Goal: Use online tool/utility: Utilize a website feature to perform a specific function

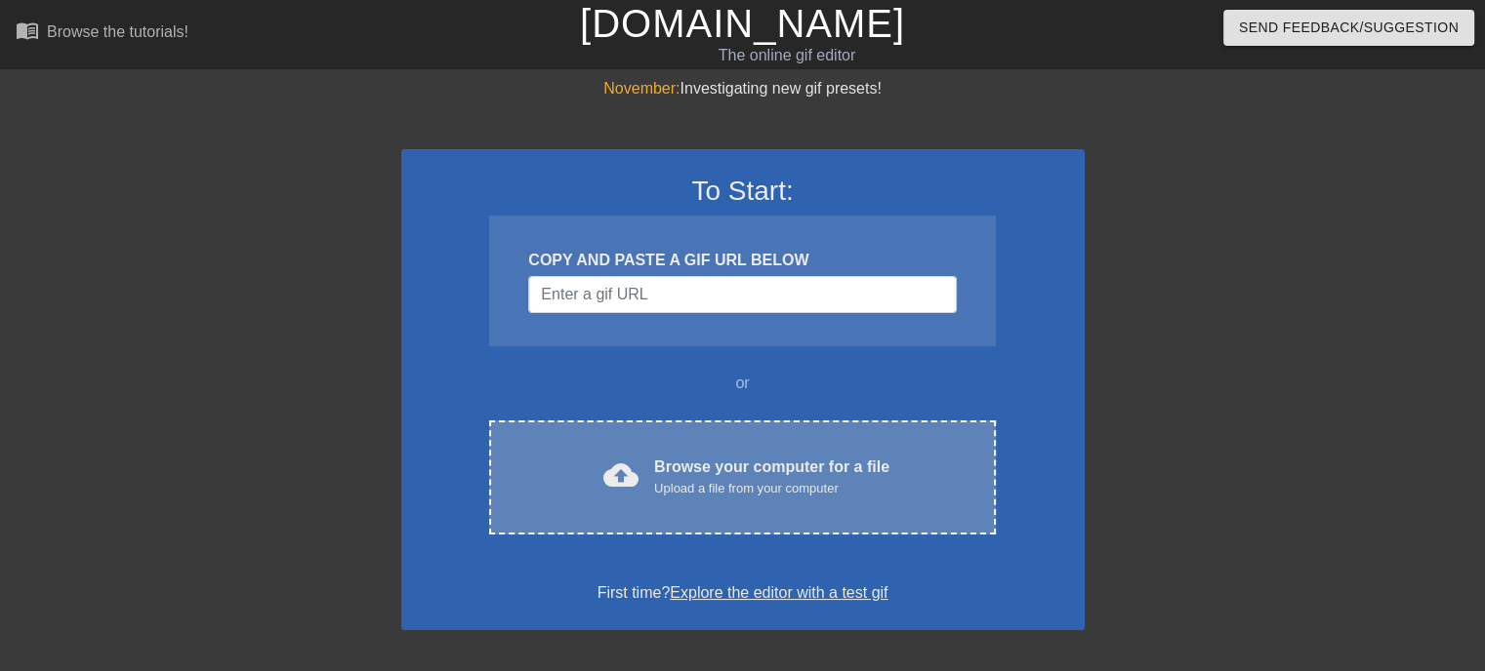
click at [742, 463] on div "Browse your computer for a file Upload a file from your computer" at bounding box center [771, 477] width 235 height 43
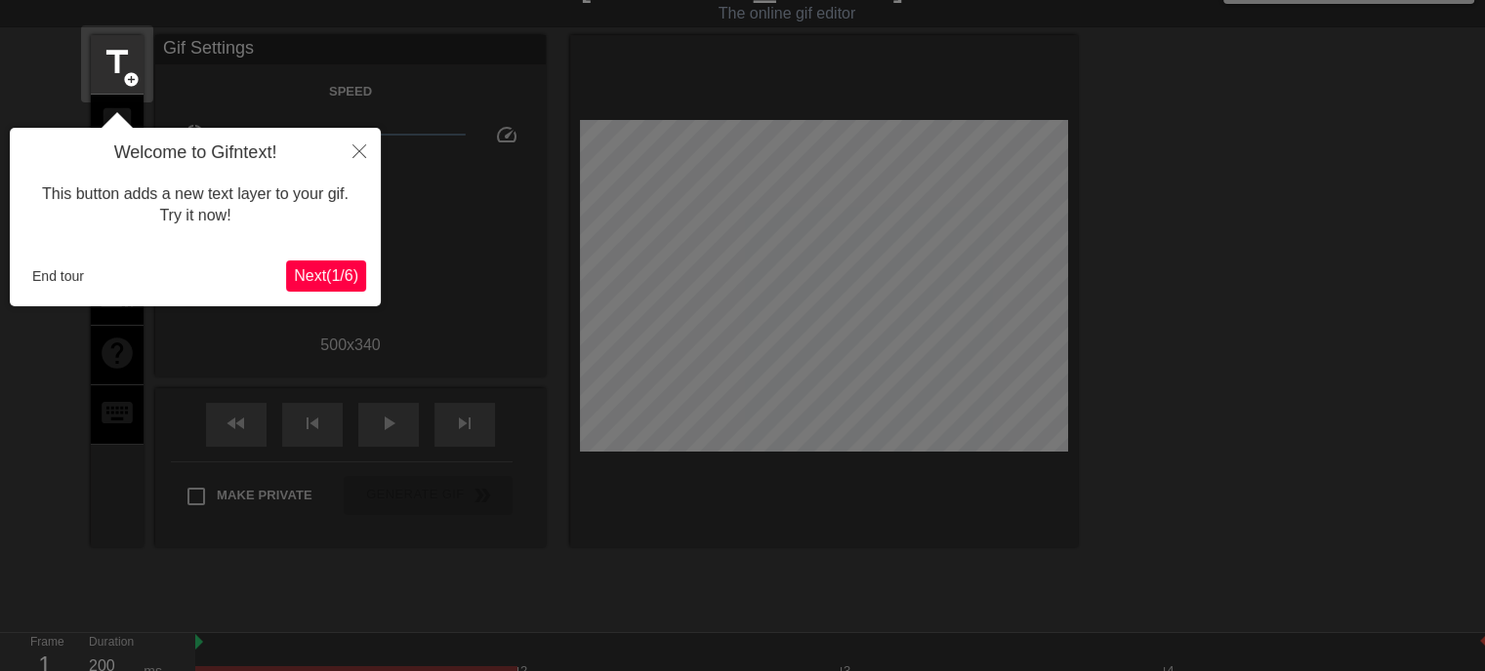
scroll to position [47, 0]
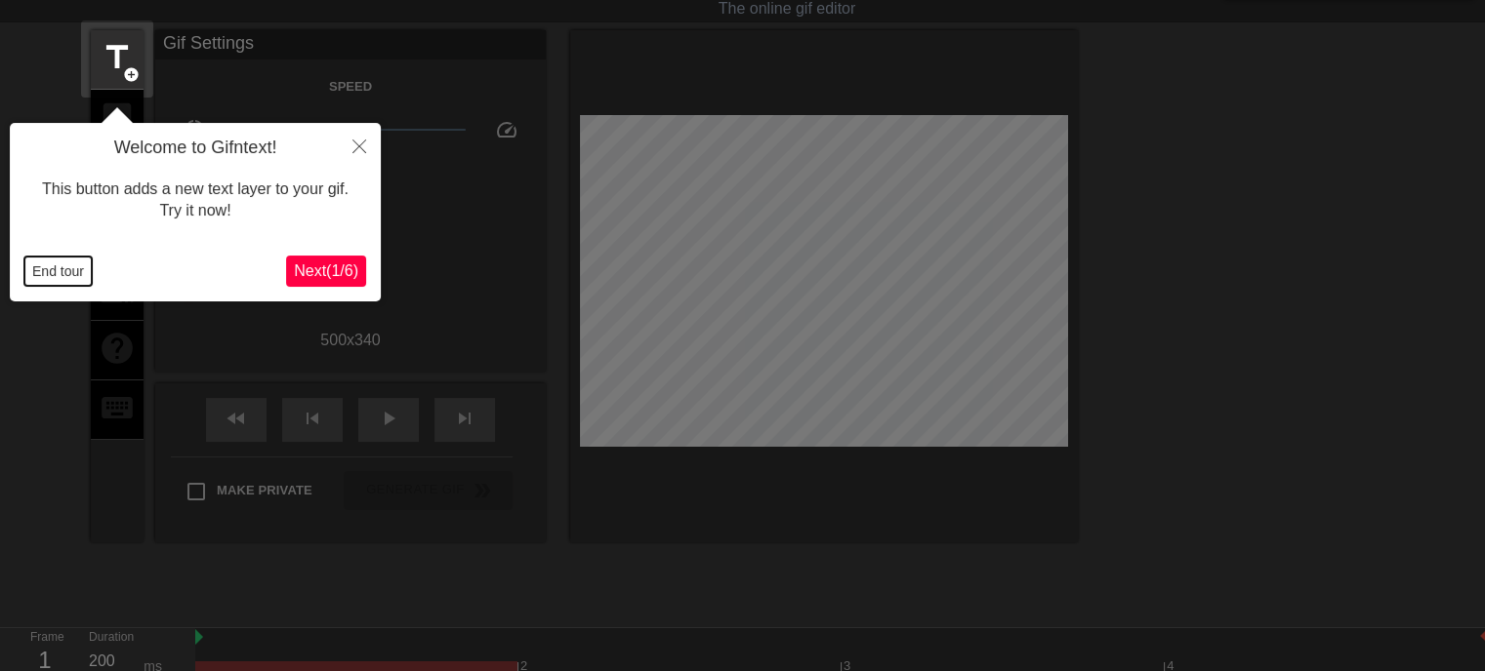
click at [55, 269] on button "End tour" at bounding box center [57, 271] width 67 height 29
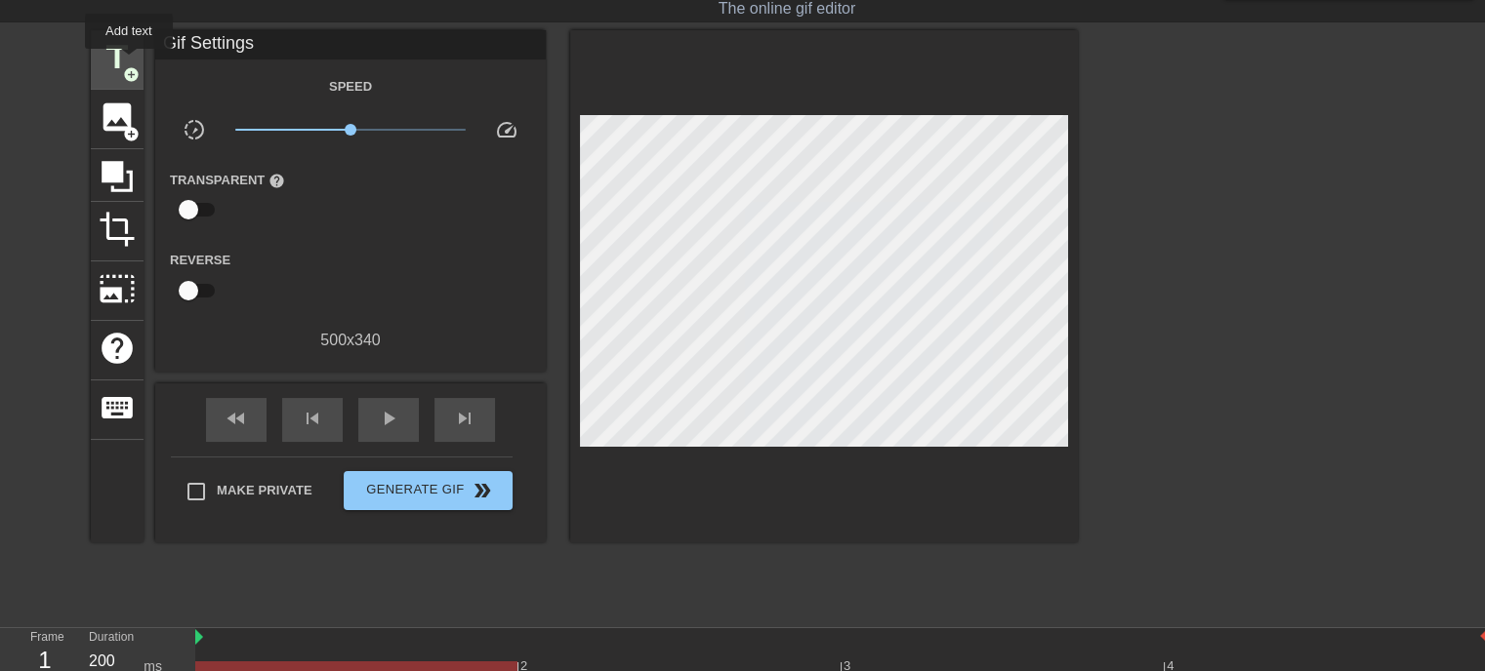
click at [129, 62] on span "title" at bounding box center [117, 57] width 37 height 37
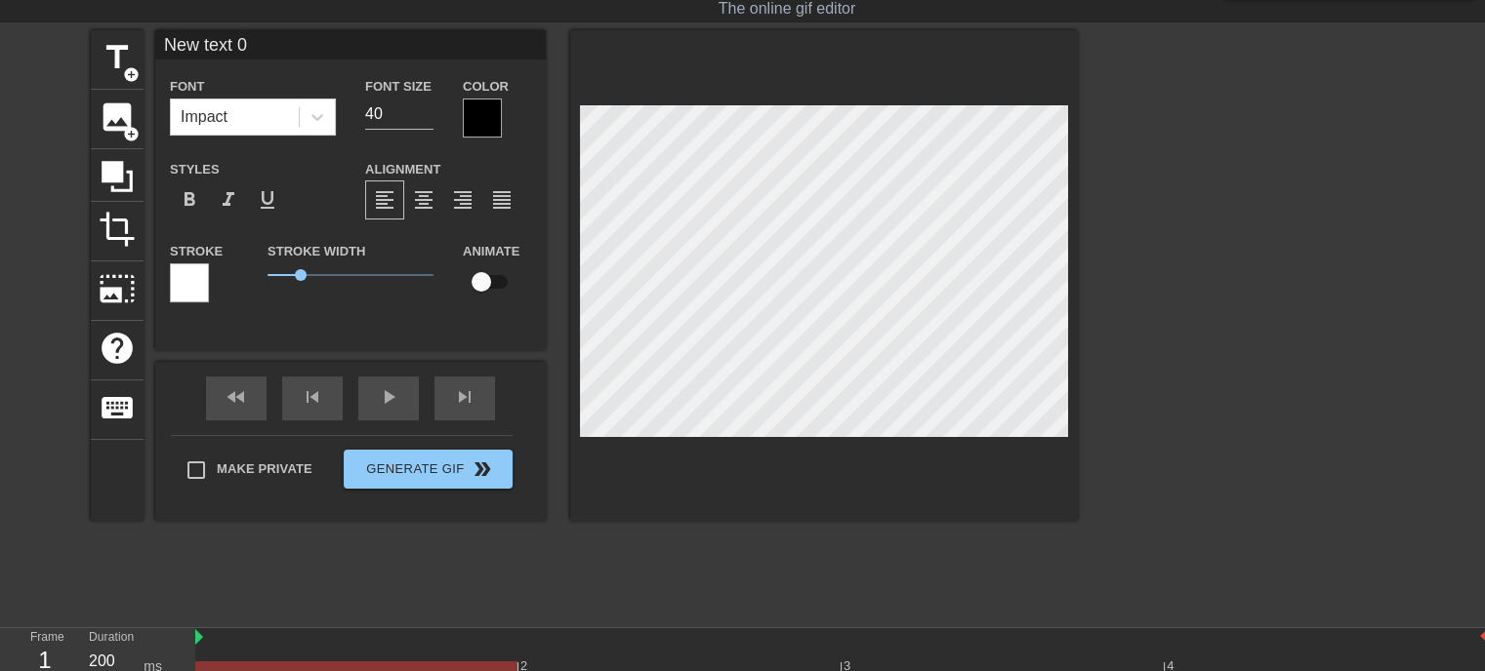
scroll to position [2, 5]
type input "New text"
type textarea "New text"
type input "New text"
type textarea "New text"
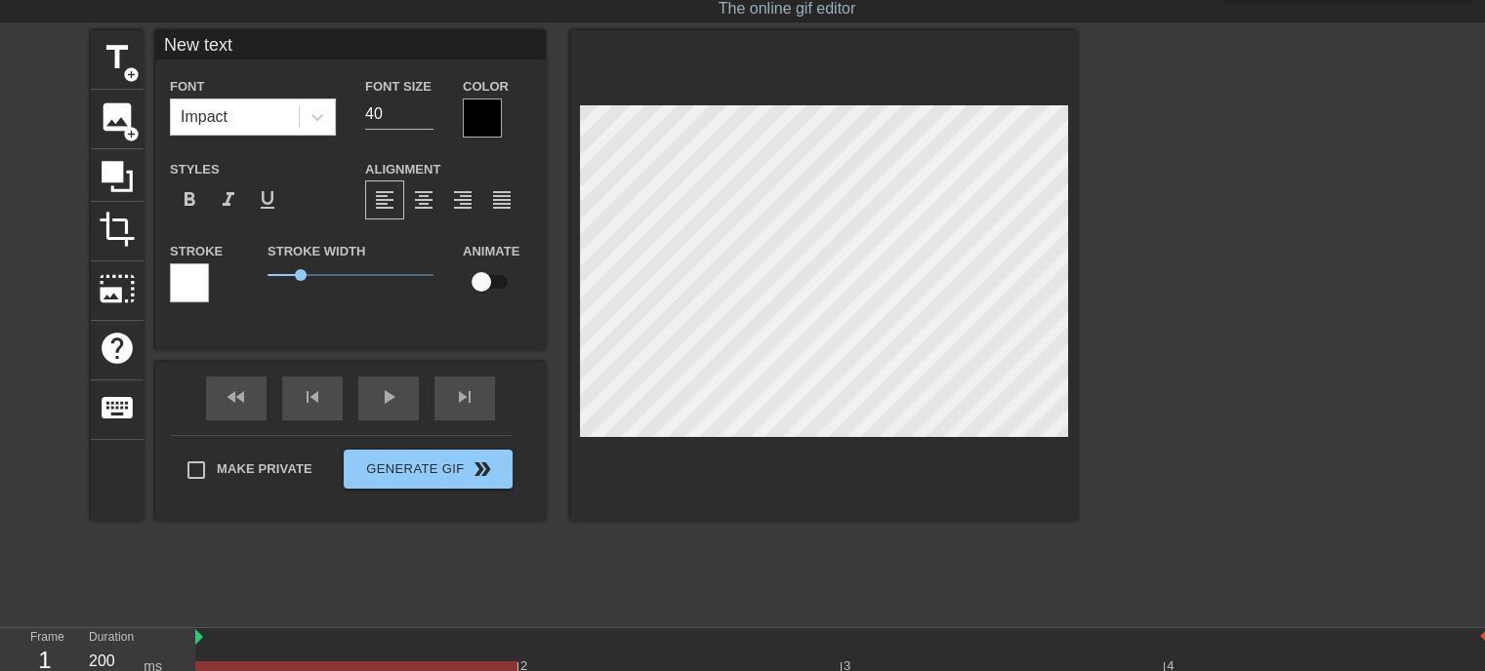
type input "New tex"
type textarea "New tex"
type input "New te"
type textarea "New te"
type input "New t"
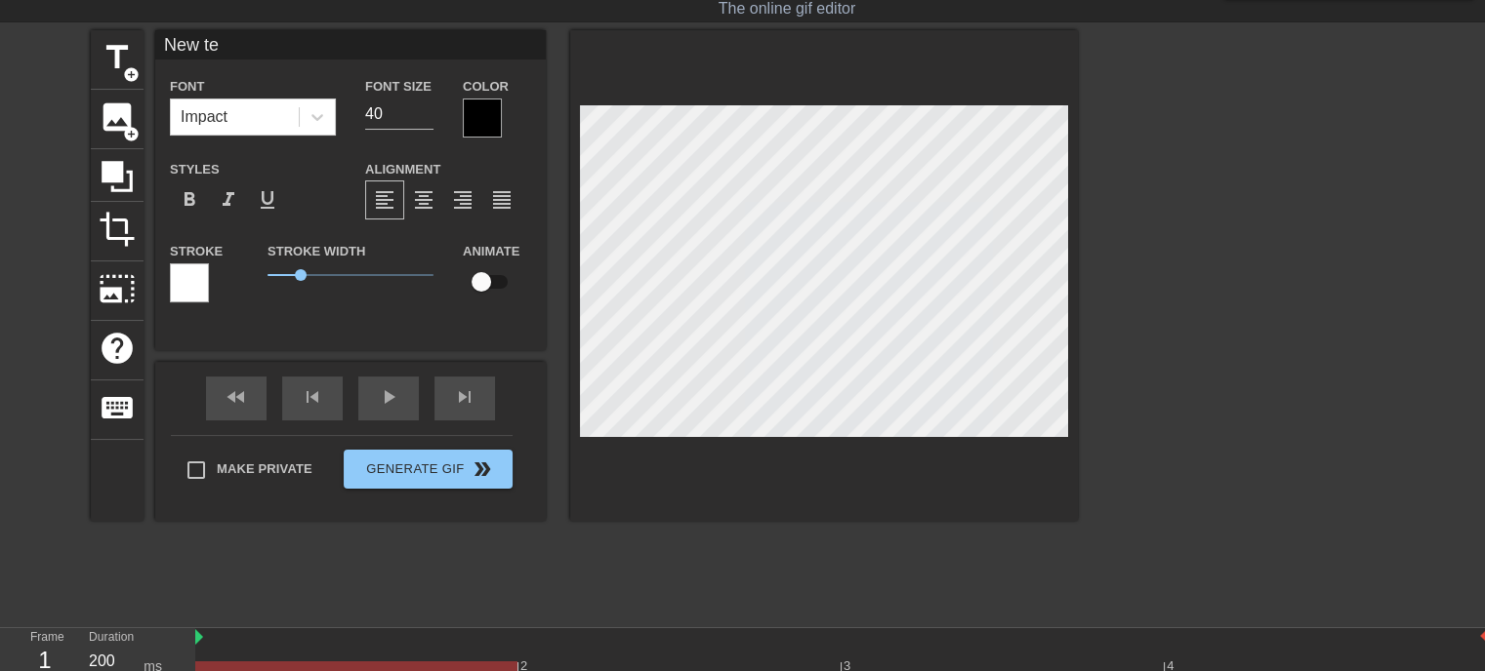
type textarea "New t"
type input "New"
type textarea "New"
type input "New"
type textarea "New"
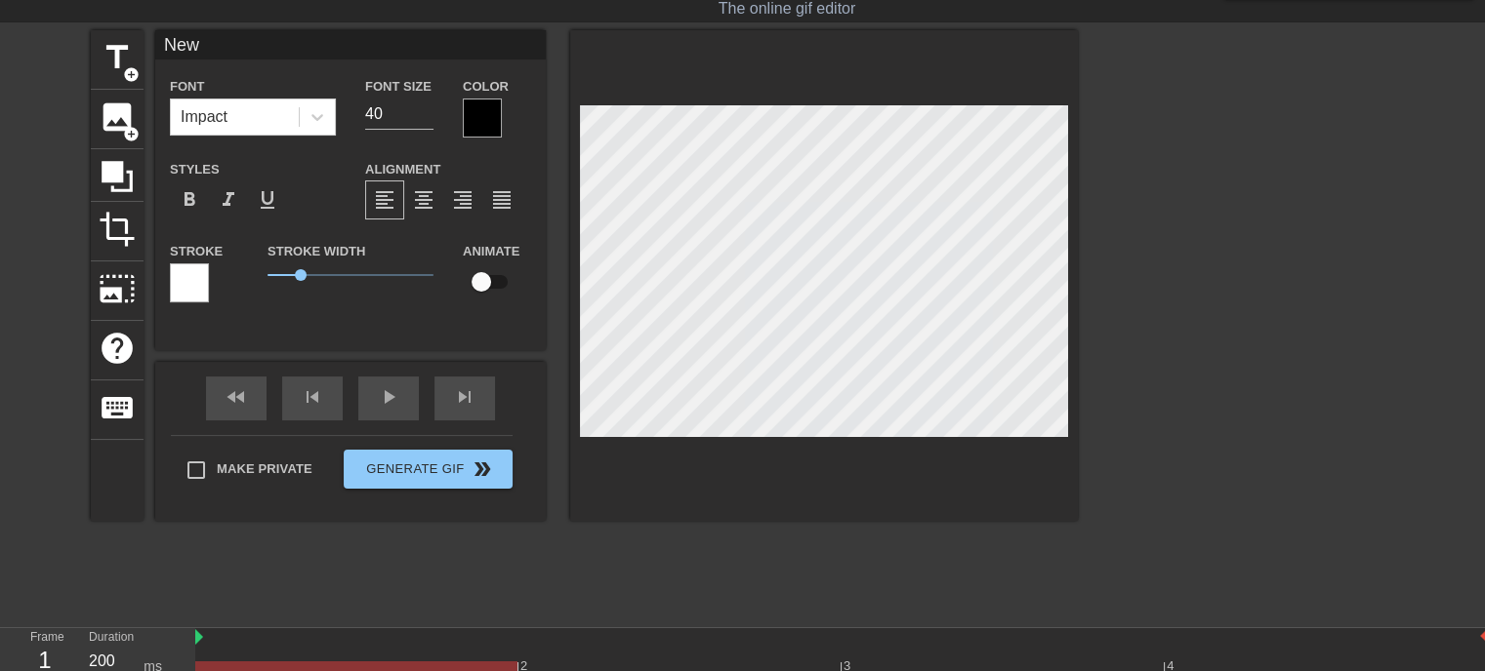
type input "Ne"
type textarea "Ne"
type input "N"
type textarea "N"
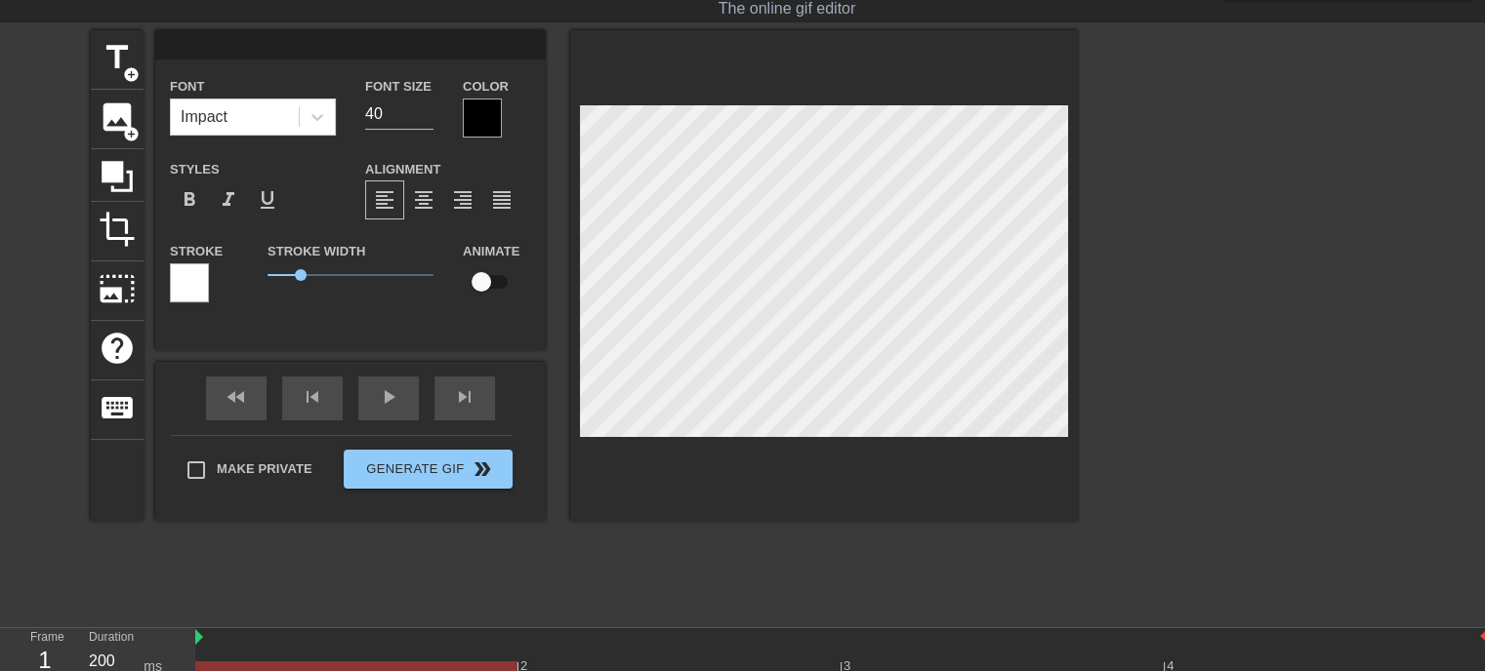
type input "P"
type textarea "P"
type input "З"
type textarea "З"
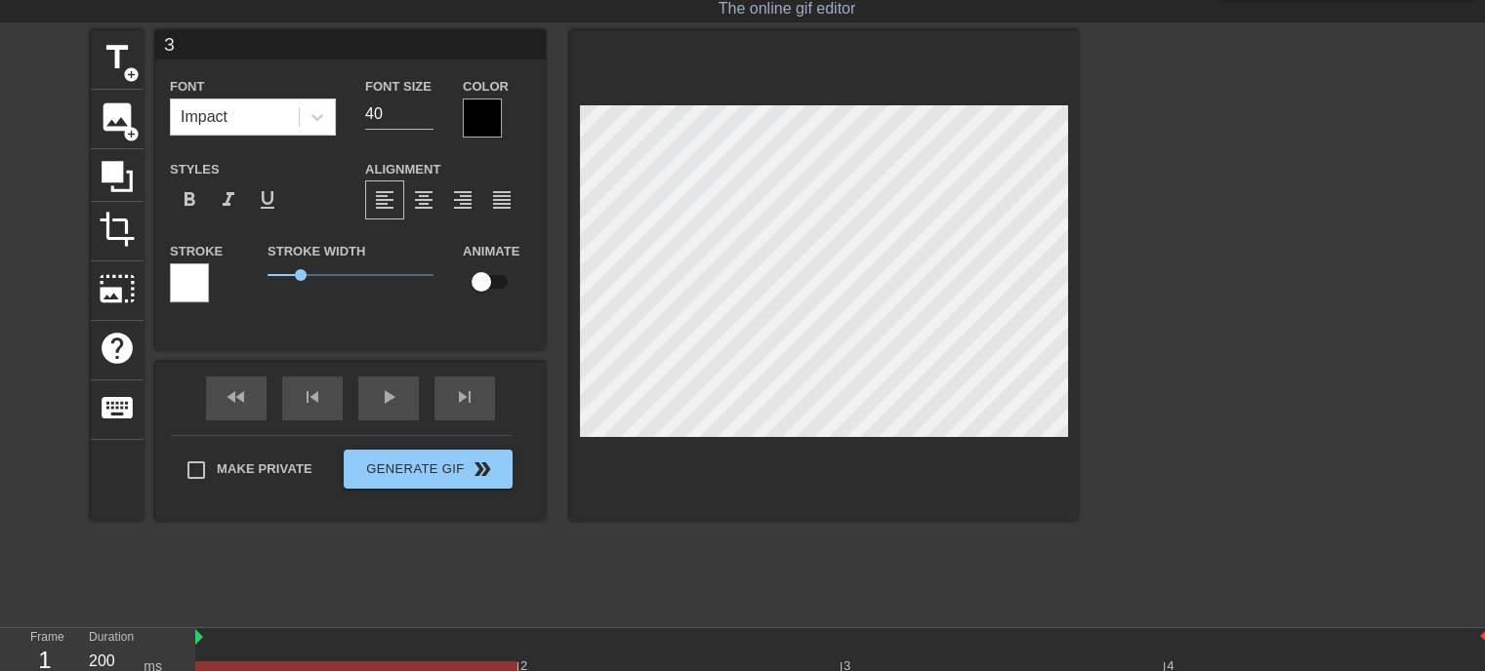
type input "З"
type textarea "З"
type input "З д"
type textarea "З д"
type input "З дн"
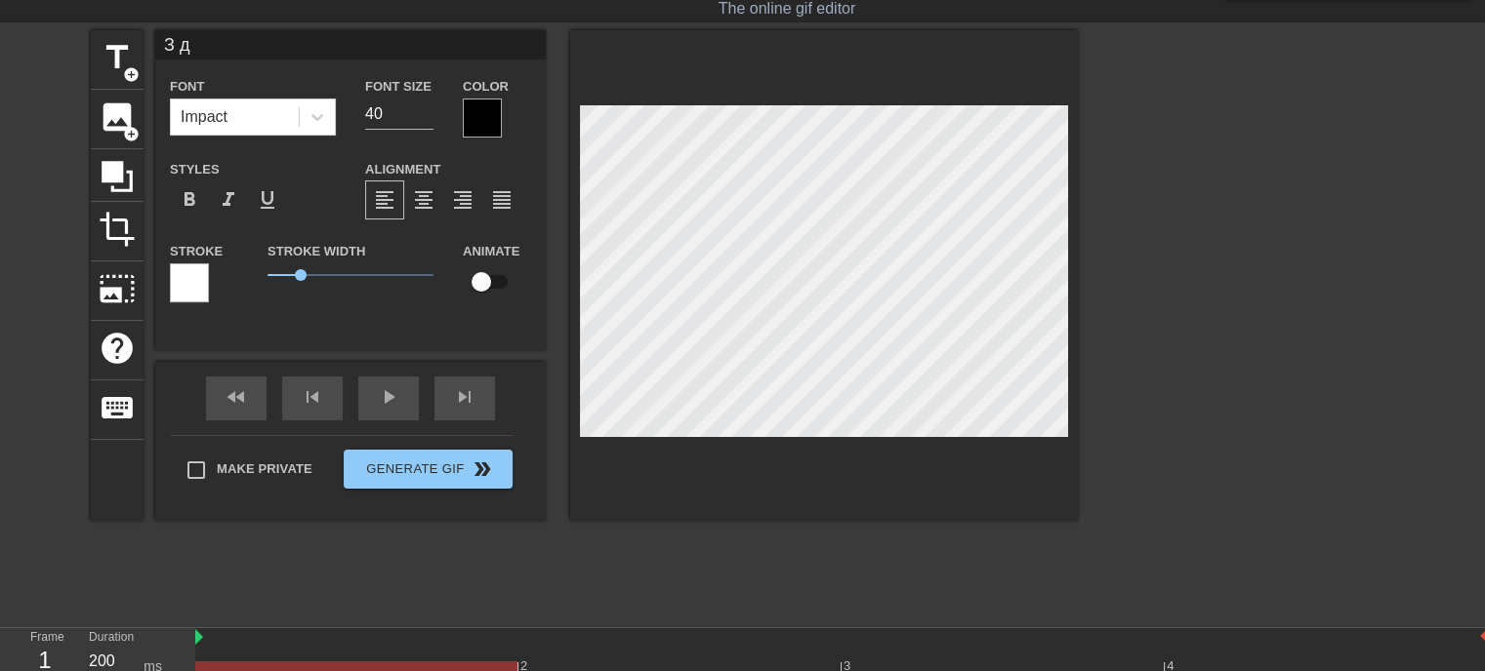
type textarea "З дн"
type input "З дне"
type textarea "З дне"
type input "З днем"
type textarea "З днем"
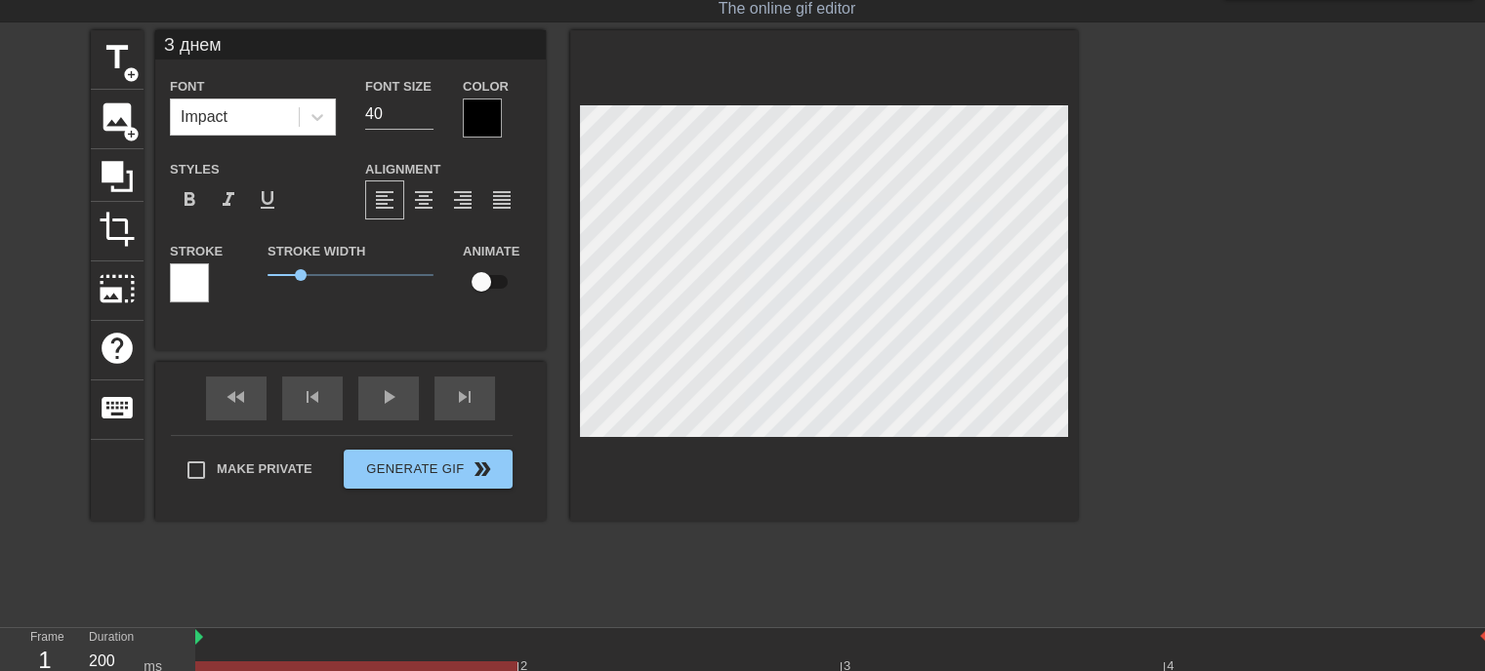
type input "З днем"
type textarea "З днем"
type input "З днем н"
type textarea "З днем н"
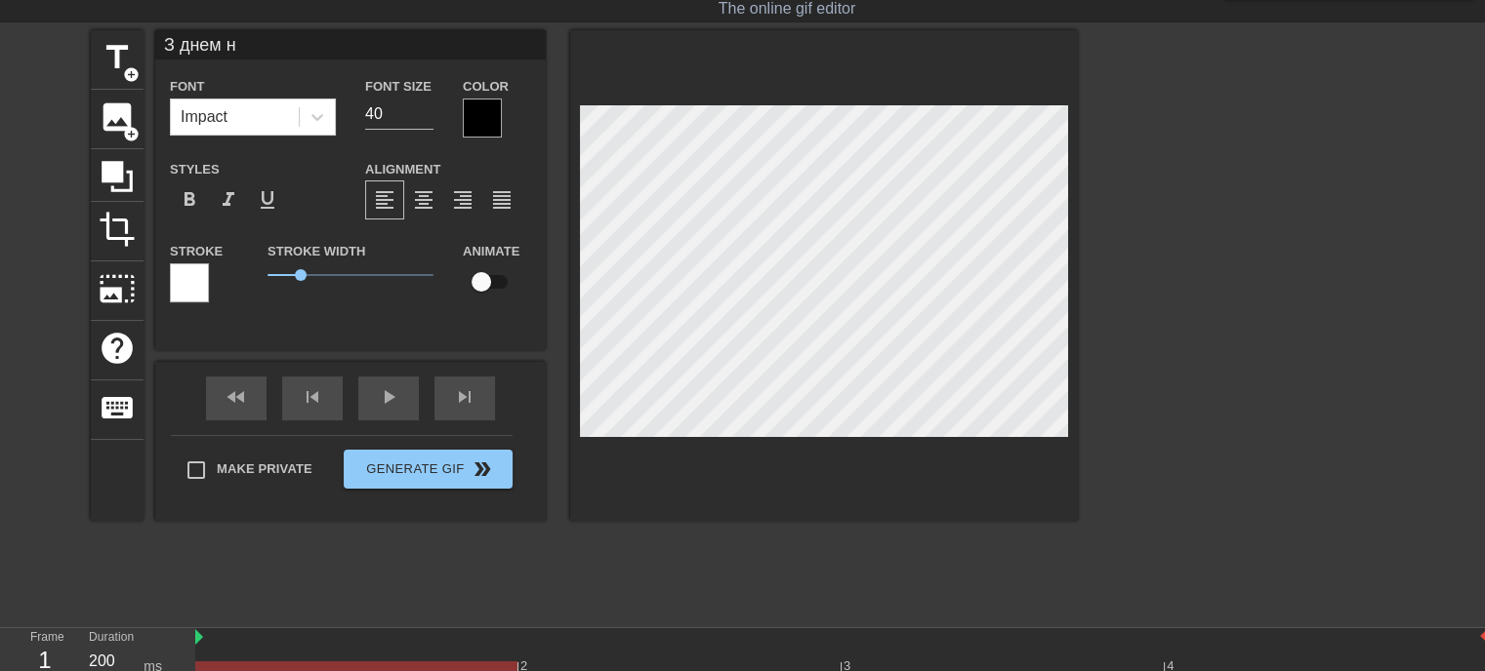
type input "З днем на"
type textarea "З днем на"
type input "З днем нар"
type textarea "З днем нар"
type input "З днем наро"
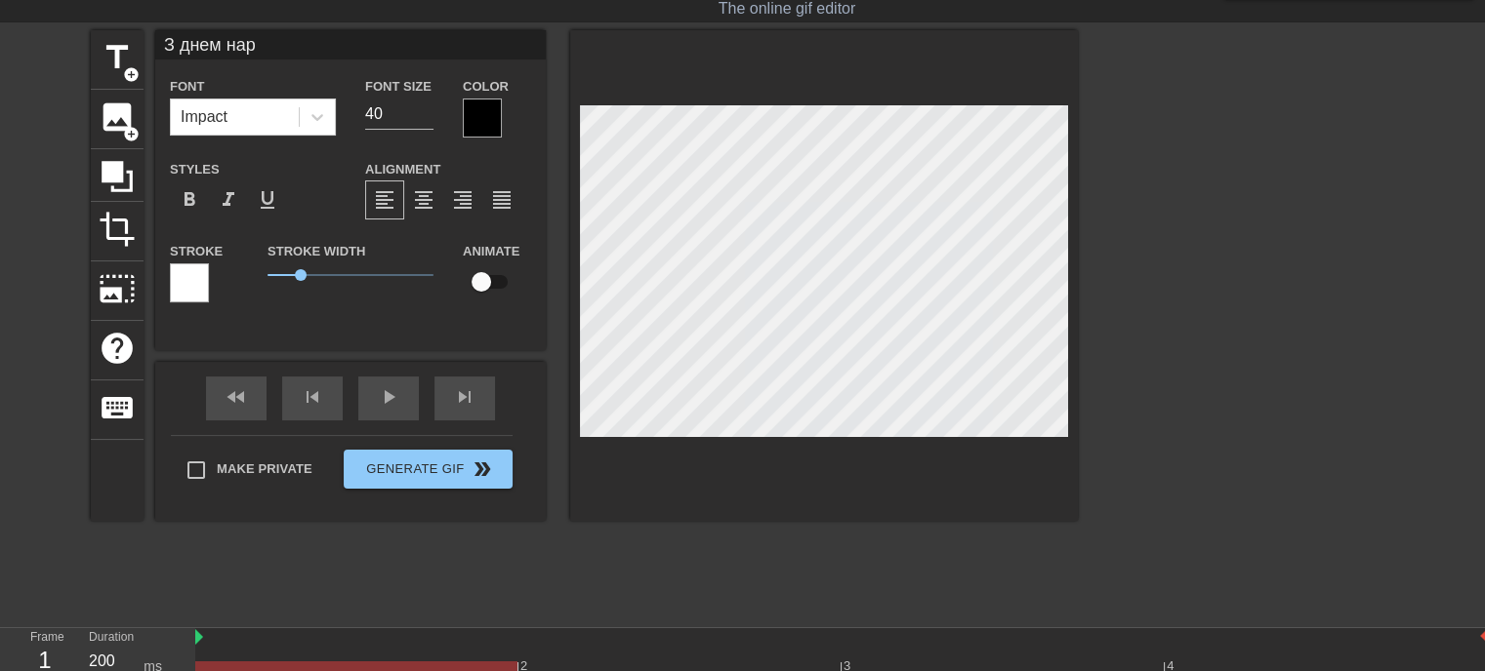
type textarea "З днем наро"
type input "З днем народ"
type textarea "З днем народ"
type input "З днем народж"
type textarea "З днем народж"
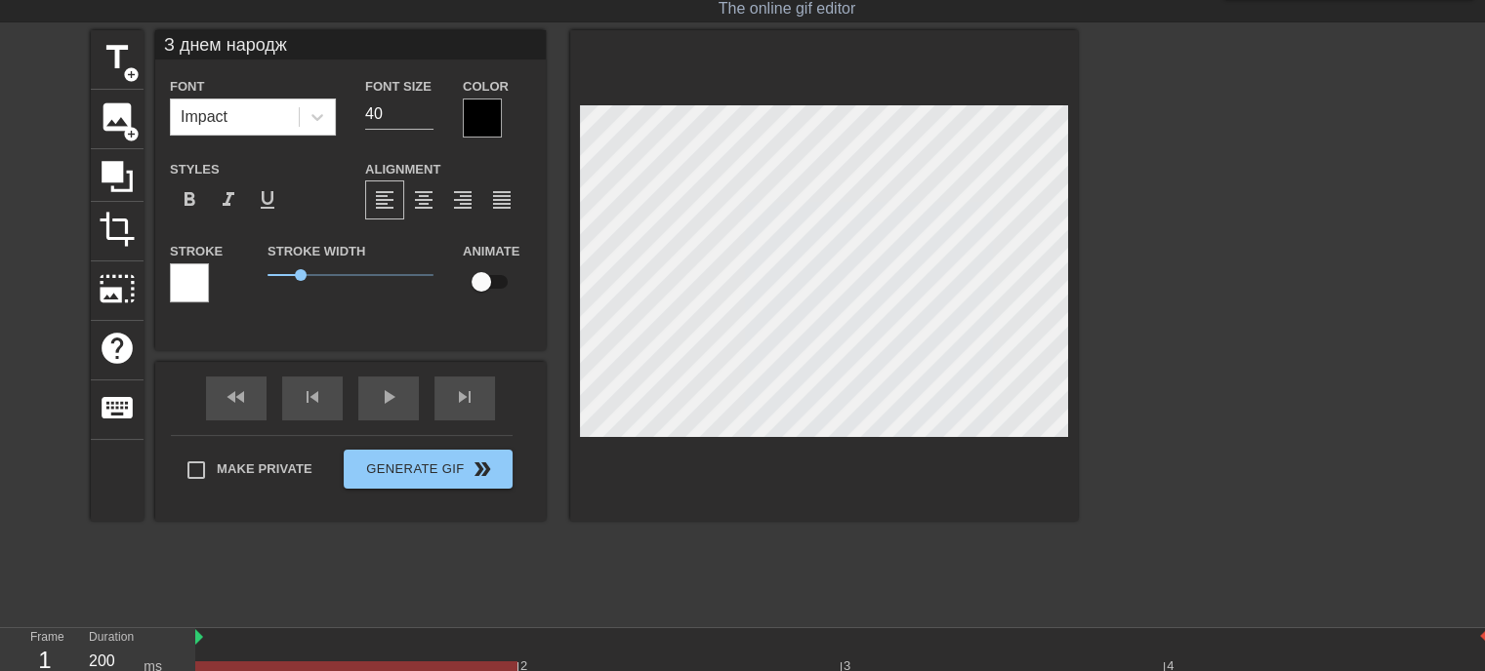
type input "З днем народже"
type textarea "З днем народже"
type input "З днем народжен"
type textarea "З днем народжен"
type input "З днем народженн"
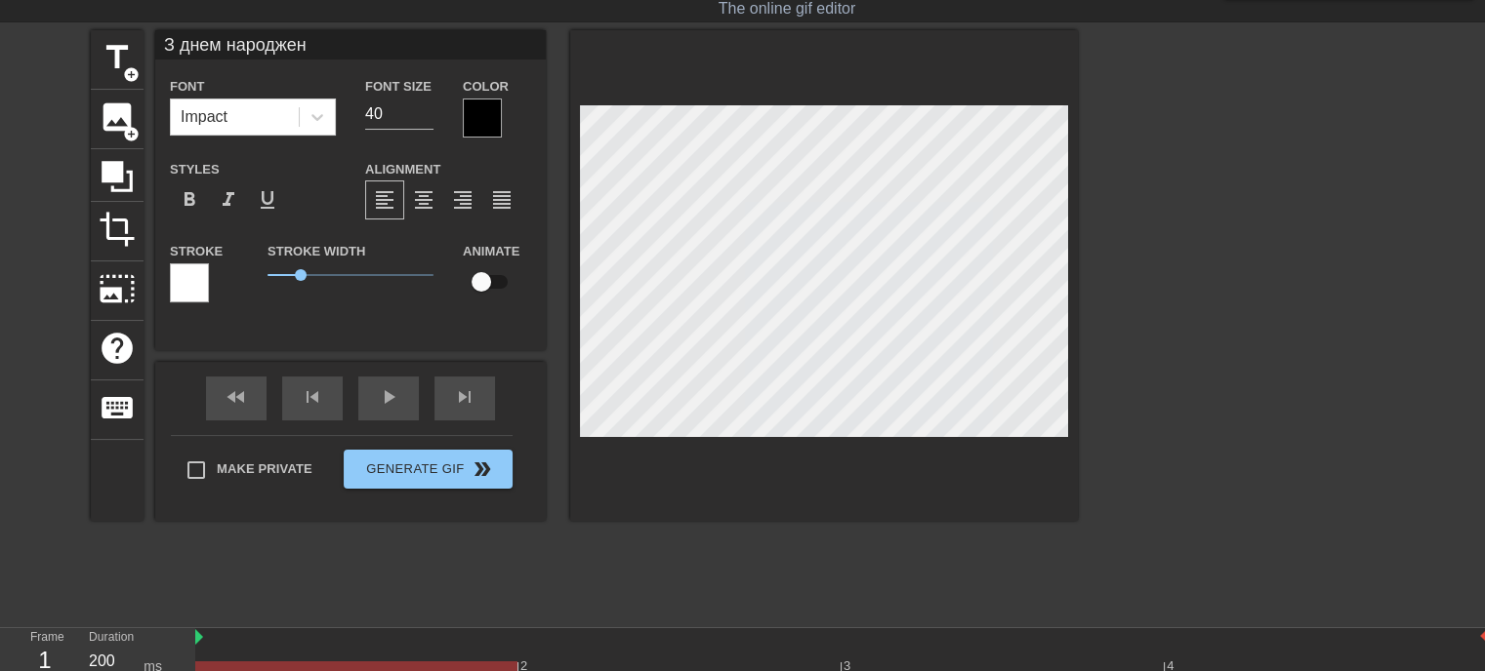
type textarea "З днем народженн"
type input "З днем народження"
type textarea "З днем народження"
type input "З днем народження,"
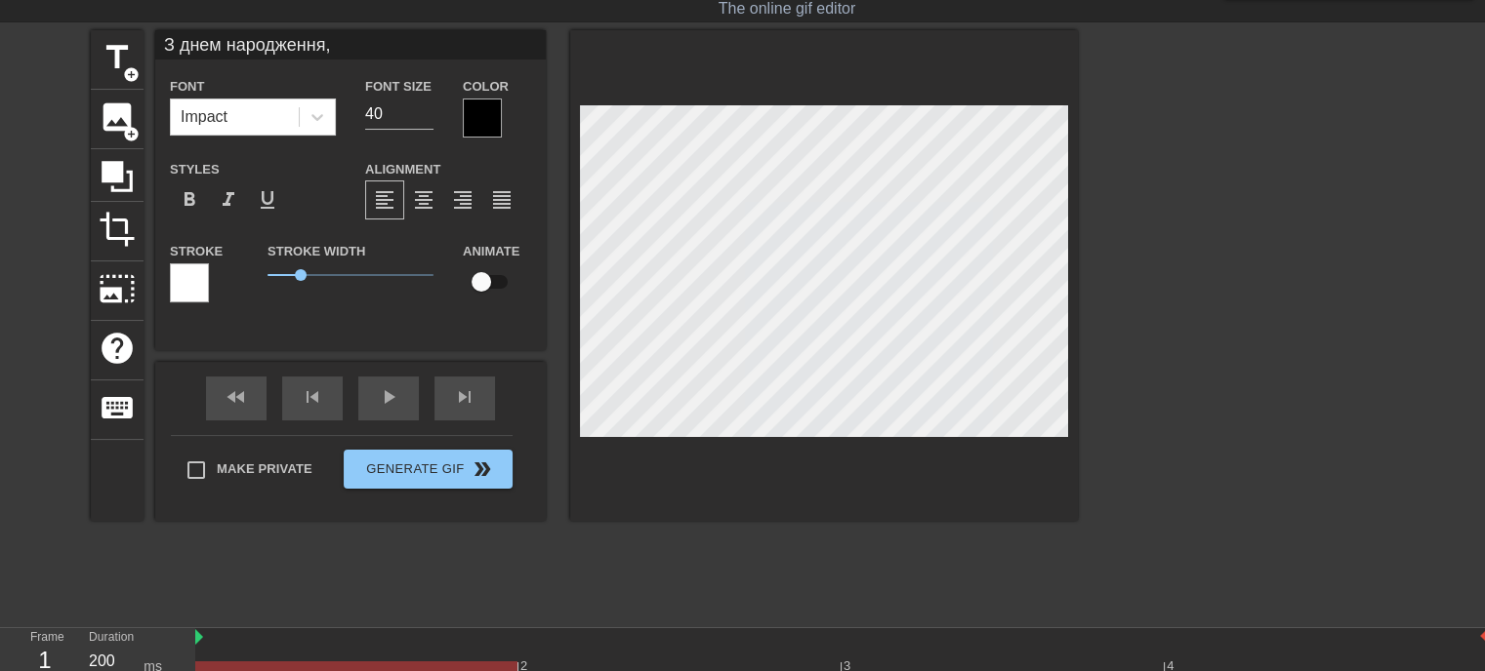
type textarea "З днем народження,"
type input "З днем народження,"
type textarea "З днем народження,"
type input "З днем народження,[PERSON_NAME]"
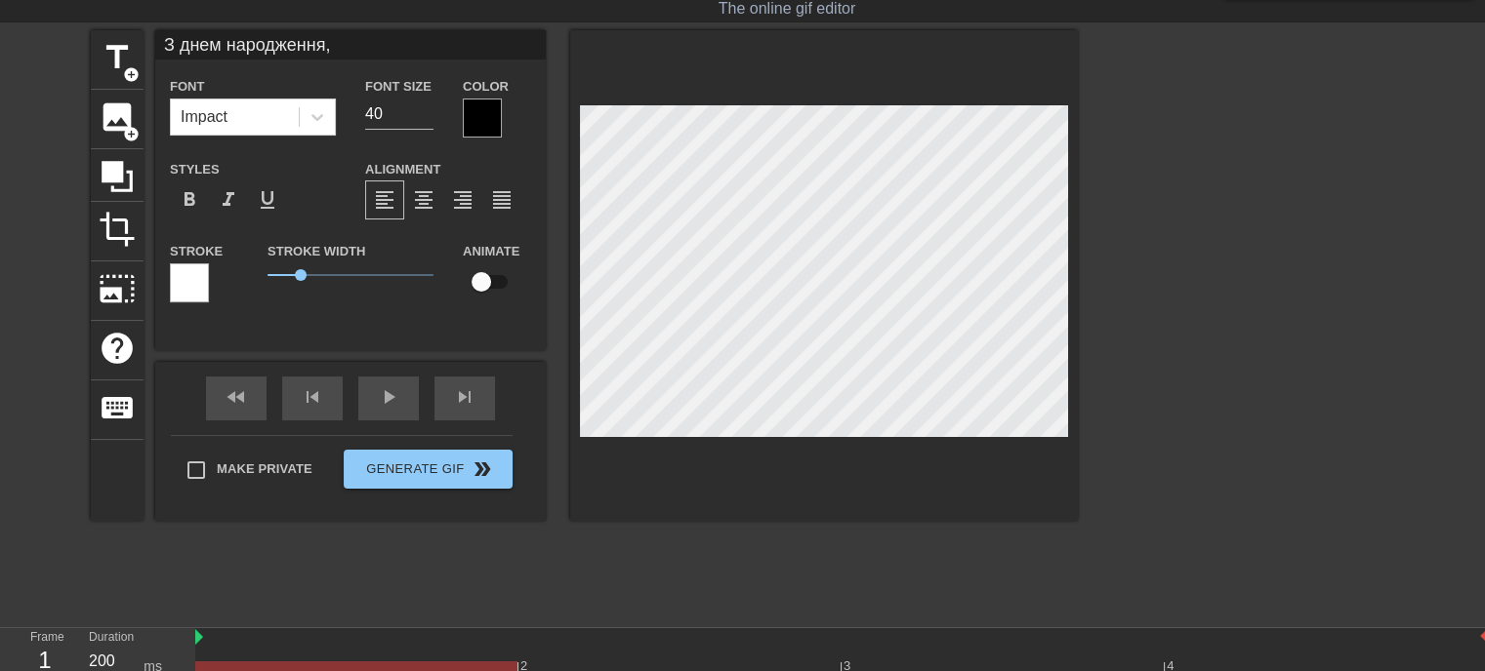
type textarea "З днем народження, [PERSON_NAME]"
type input "З днем народження,Лы"
type textarea "З днем народження, Лы"
type input "З днем народження,Лыз"
type textarea "З днем народження, Лыз"
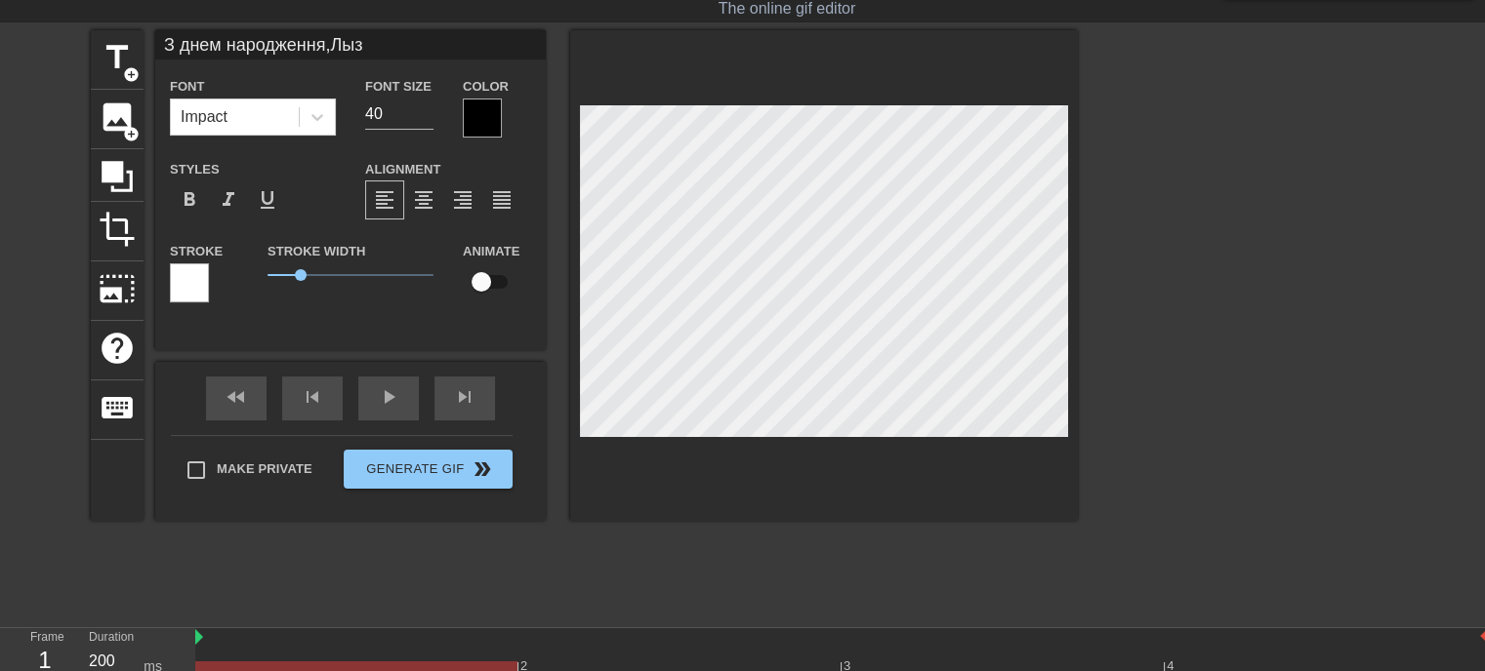
scroll to position [3, 2]
type input "З днем народження,Лы"
type textarea "З днем народження, Лы"
type input "З днем народження,[PERSON_NAME]"
type textarea "З днем народження, [PERSON_NAME]"
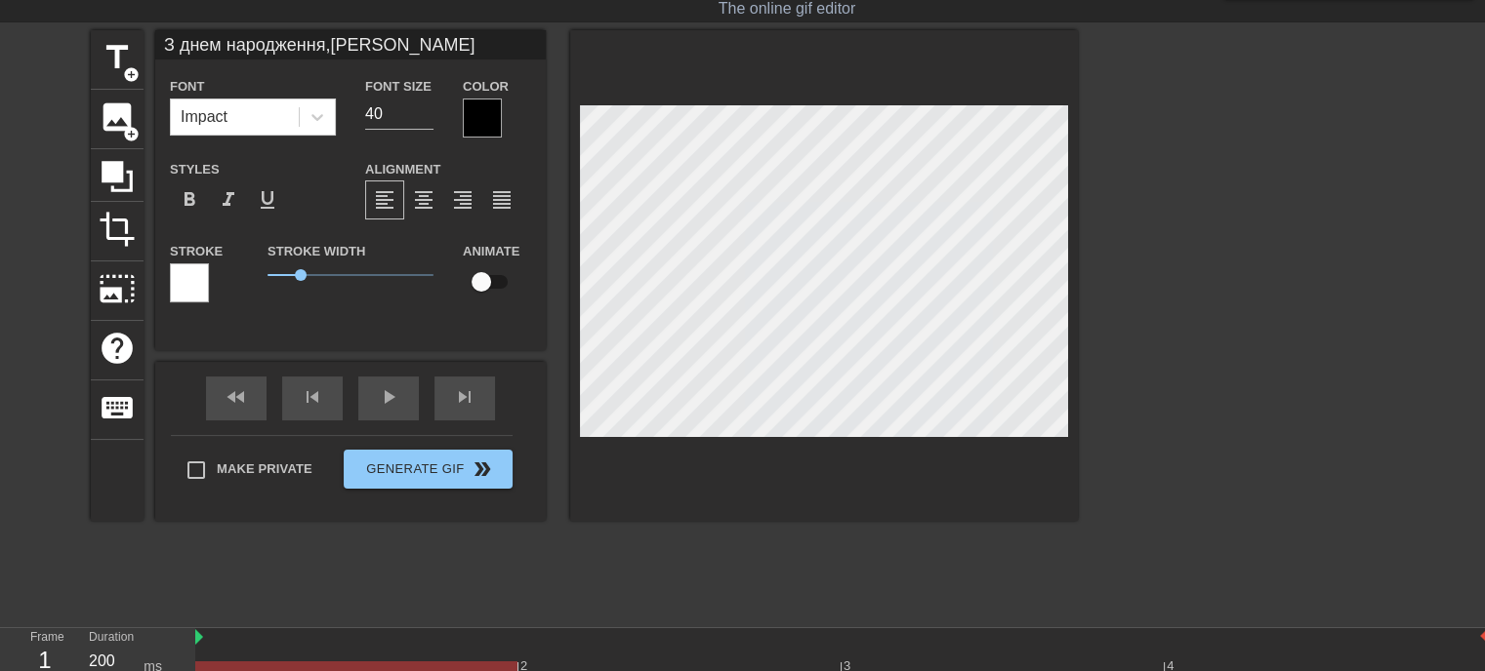
type input "З днем народження,[PERSON_NAME]"
type textarea "З днем народження, [PERSON_NAME]"
type input "З днем народження,Ліз"
type textarea "З днем народження, Ліз"
type input "З днем народження,[PERSON_NAME]"
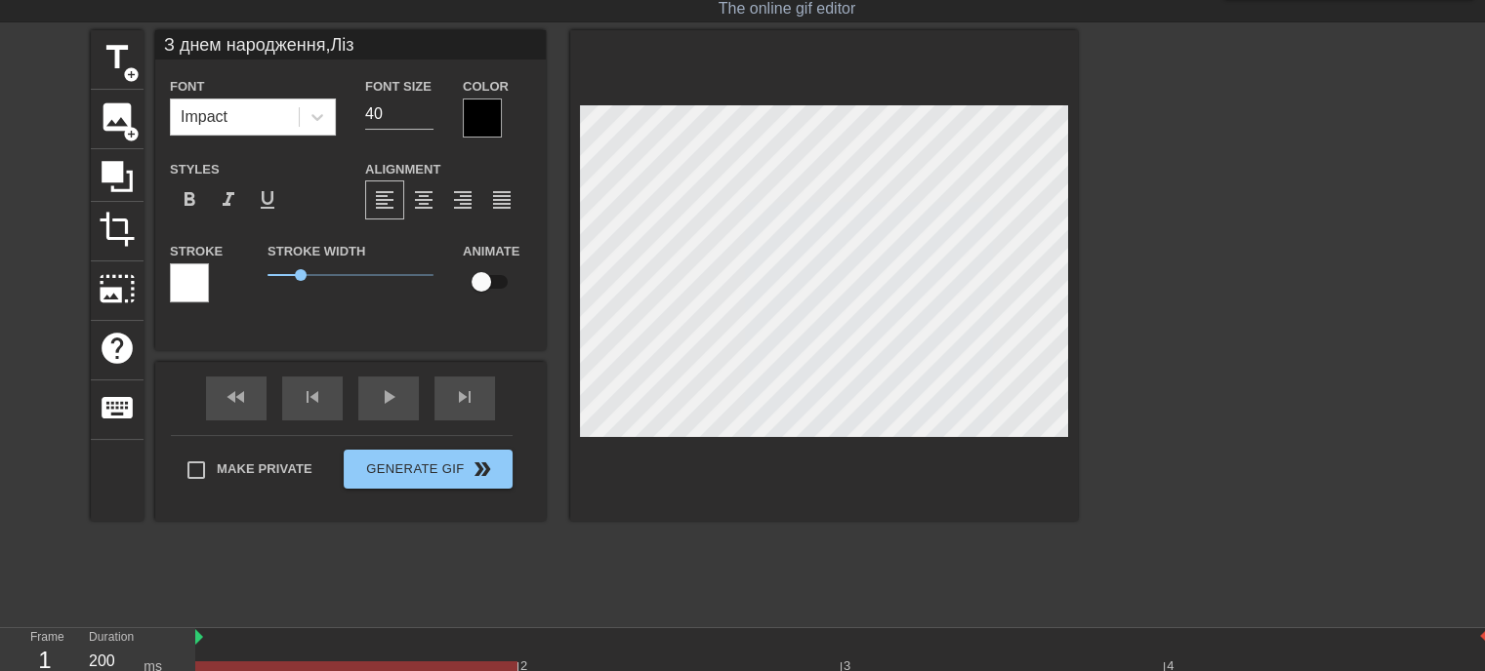
type textarea "З днем народження, [PERSON_NAME]"
type input "З днем народження,[PERSON_NAME]"
type textarea "З днем народження, [PERSON_NAME]"
type input "З днем народження,[PERSON_NAME]"
type textarea "З днем народження, [PERSON_NAME]"
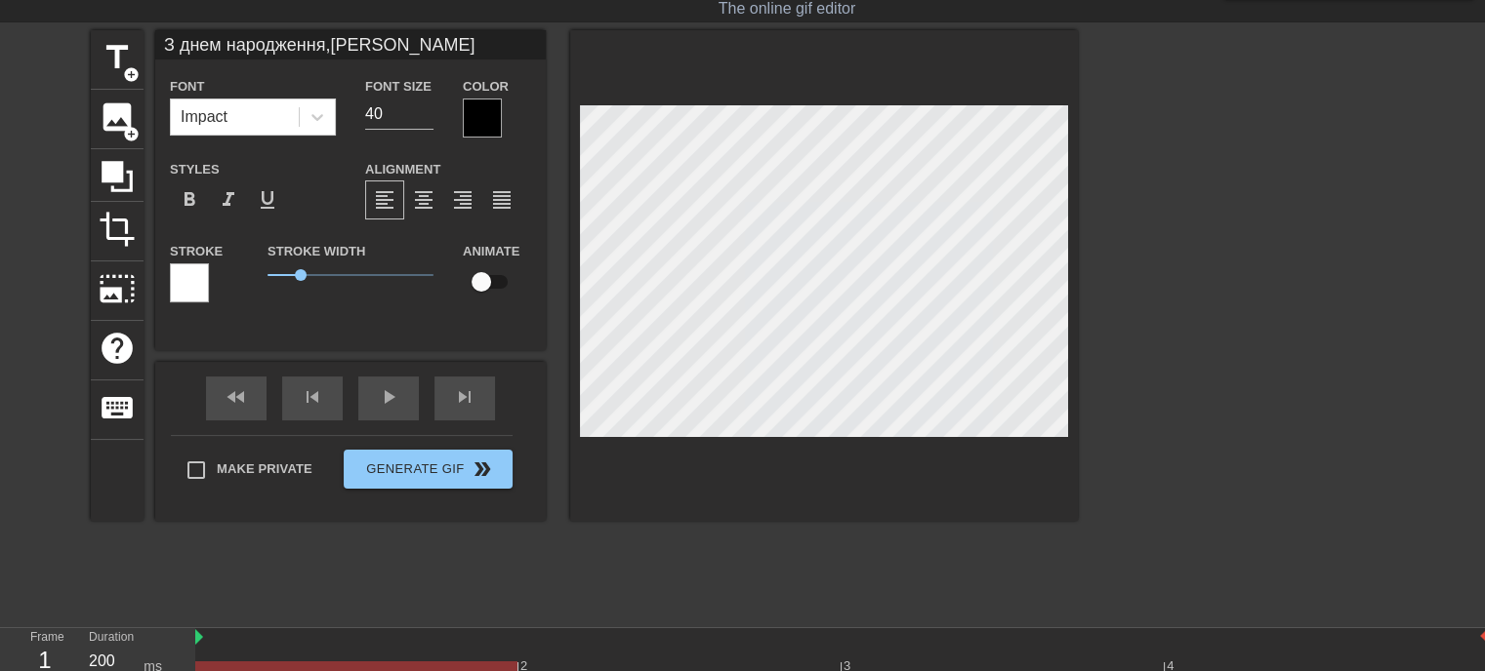
type input "З днем народження,[PERSON_NAME]"
type textarea "З днем народження, [PERSON_NAME]"
type input "З днем народження,[PERSON_NAME]"
type textarea "З днем народження, [PERSON_NAME]"
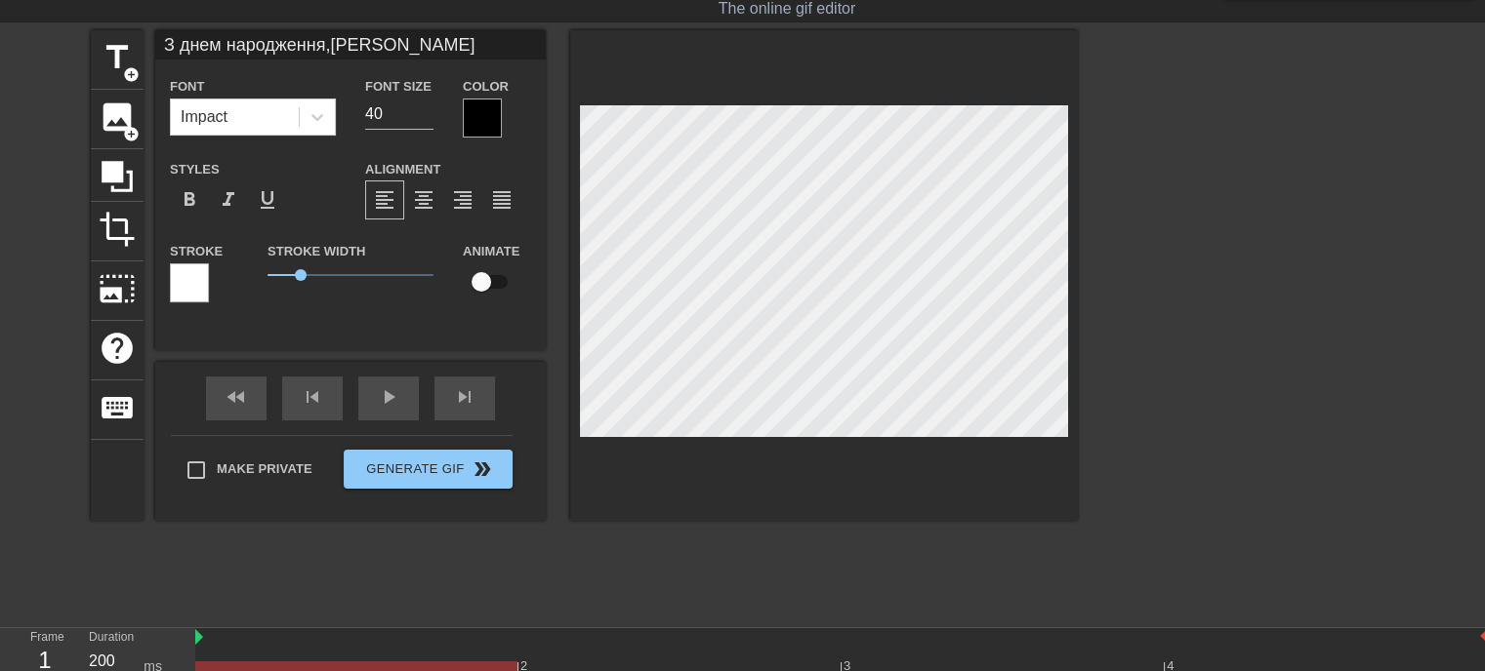
type input "З днем народження,[PERSON_NAME]!"
type textarea "З днем народження, [PERSON_NAME]!"
type input "З днем народження, [PERSON_NAME]!"
type textarea "З днем народження, [PERSON_NAME]!"
type input "З днем народження, [PERSON_NAME]!"
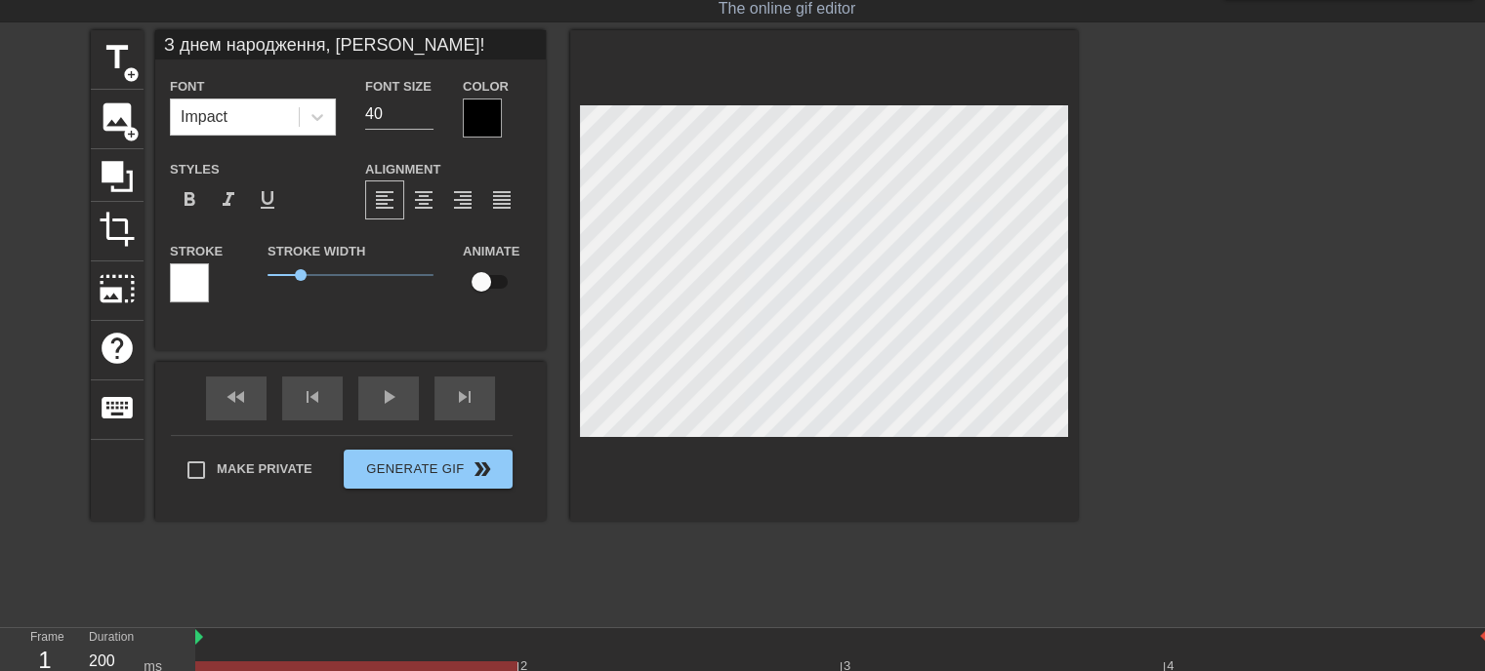
type textarea "З днем народження, [PERSON_NAME]!"
type input "З днем народження, [PERSON_NAME]!"
type textarea "З днем народження, [PERSON_NAME]!"
type input "З днем народження, [PERSON_NAME]!"
type textarea "З днем народження, [PERSON_NAME]!"
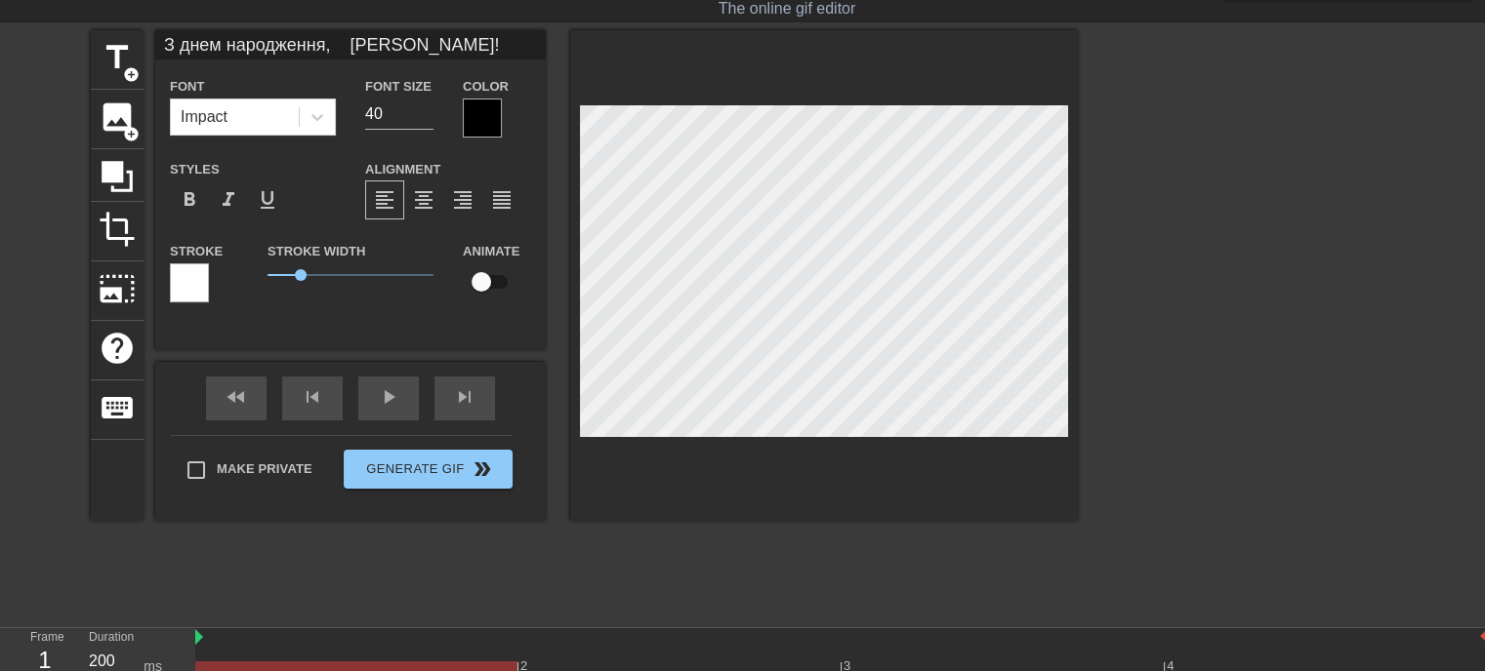
type input "З днем народження, [PERSON_NAME]!"
type textarea "З днем народження, [PERSON_NAME]!"
type input "З днем народження, [PERSON_NAME]!"
type textarea "З днем народження, [PERSON_NAME]!"
type input "З днем народження, [PERSON_NAME]!"
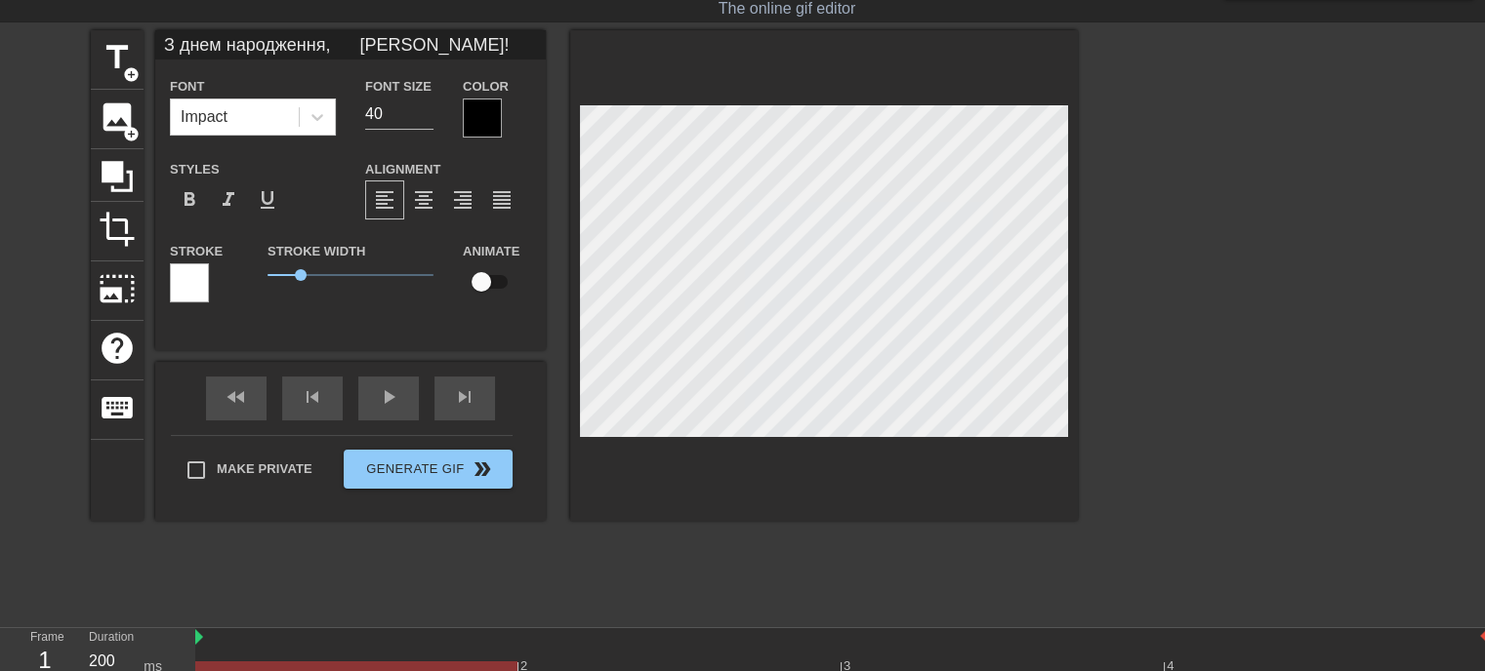
type textarea "З днем народження, [PERSON_NAME]!"
type input "З днем народження, [PERSON_NAME]!"
type textarea "З днем народження, [PERSON_NAME]!"
type input "З днем народження, [PERSON_NAME]!"
type textarea "З днем народження, [PERSON_NAME]!"
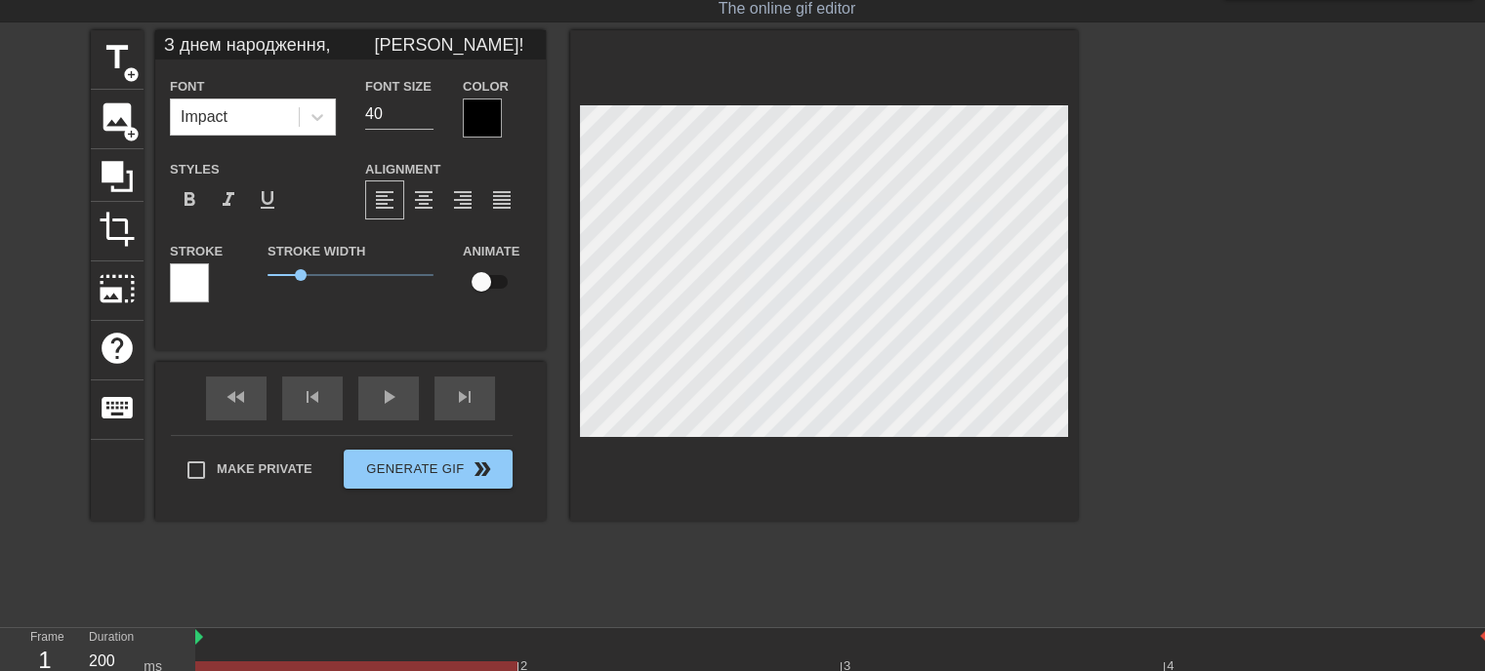
type input "З днем народження, [PERSON_NAME]!"
type textarea "З днем народження, [PERSON_NAME]!"
type input "З днем народження, [PERSON_NAME]!"
type textarea "З днем народження, [PERSON_NAME]!"
type input "З днем народження, [PERSON_NAME]!"
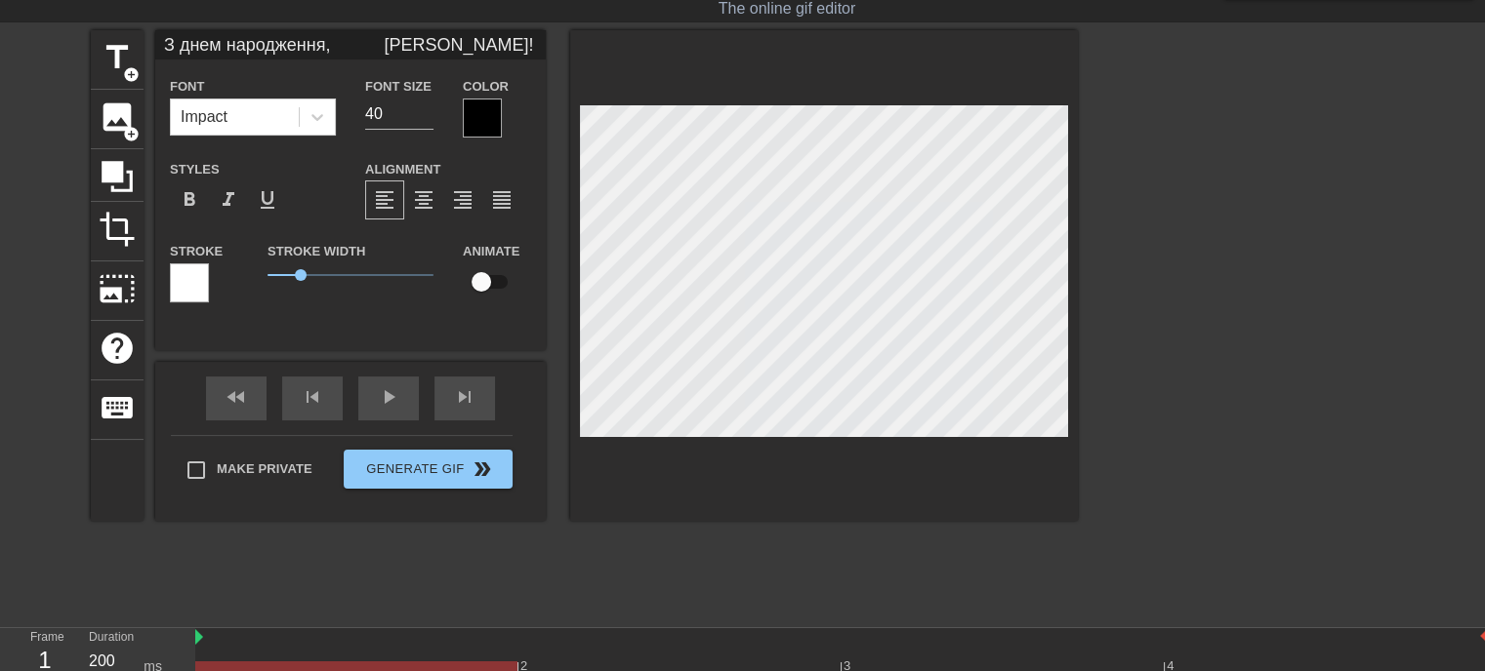
type textarea "З днем народження, [PERSON_NAME]!"
type input "З днем народження, [PERSON_NAME]!"
type textarea "З днем народження, [PERSON_NAME]!"
type input "З днем народження, [PERSON_NAME]!"
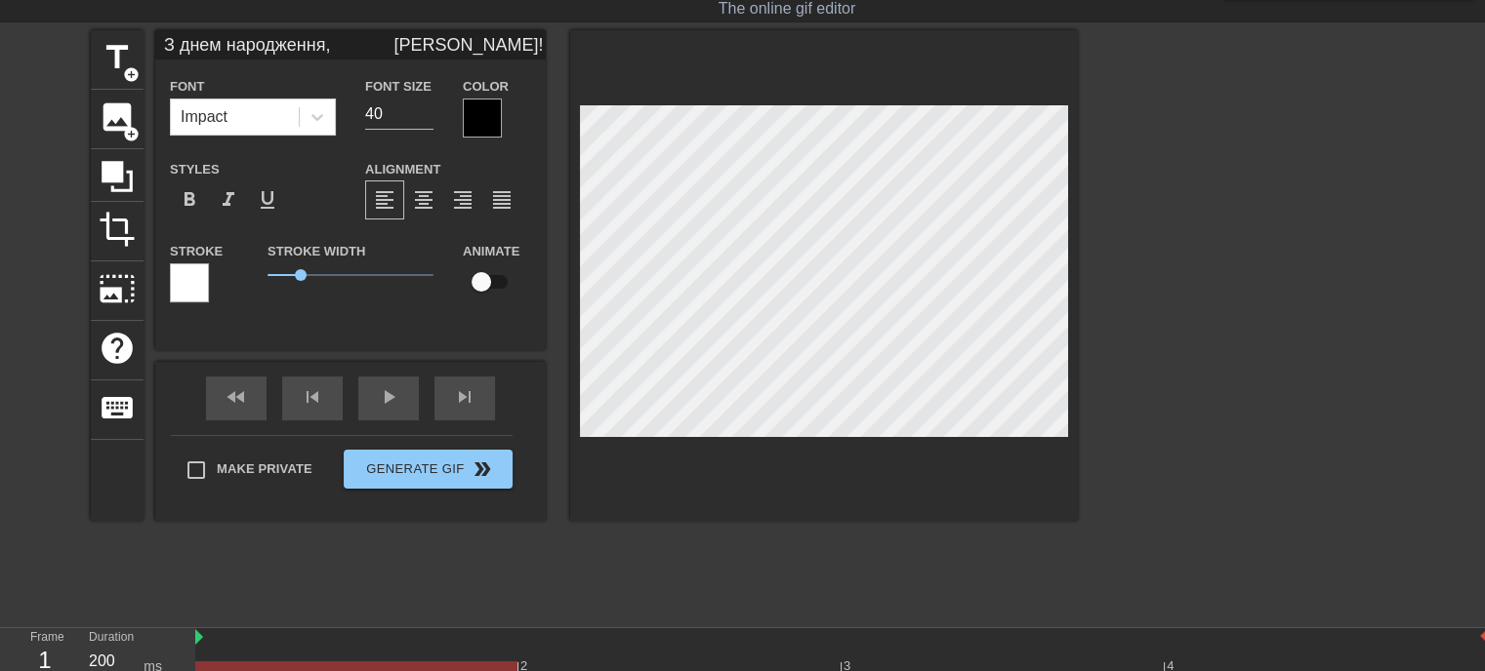
type textarea "З днем народження, [PERSON_NAME]!"
type input "З днем народження, [PERSON_NAME]!"
type textarea "З днем народження, [PERSON_NAME]!"
type input "З днем народження, [PERSON_NAME]!"
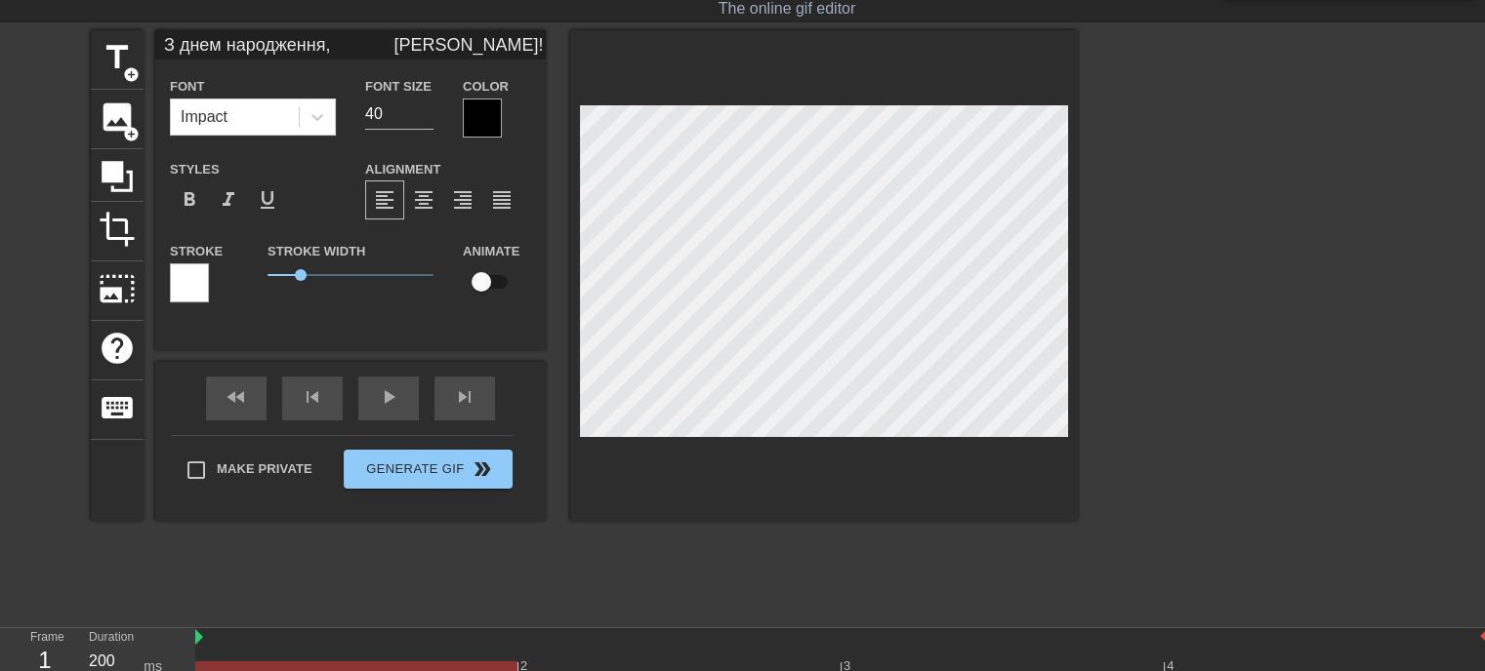
type textarea "З днем народження, [PERSON_NAME]!"
click at [311, 111] on icon at bounding box center [317, 117] width 20 height 20
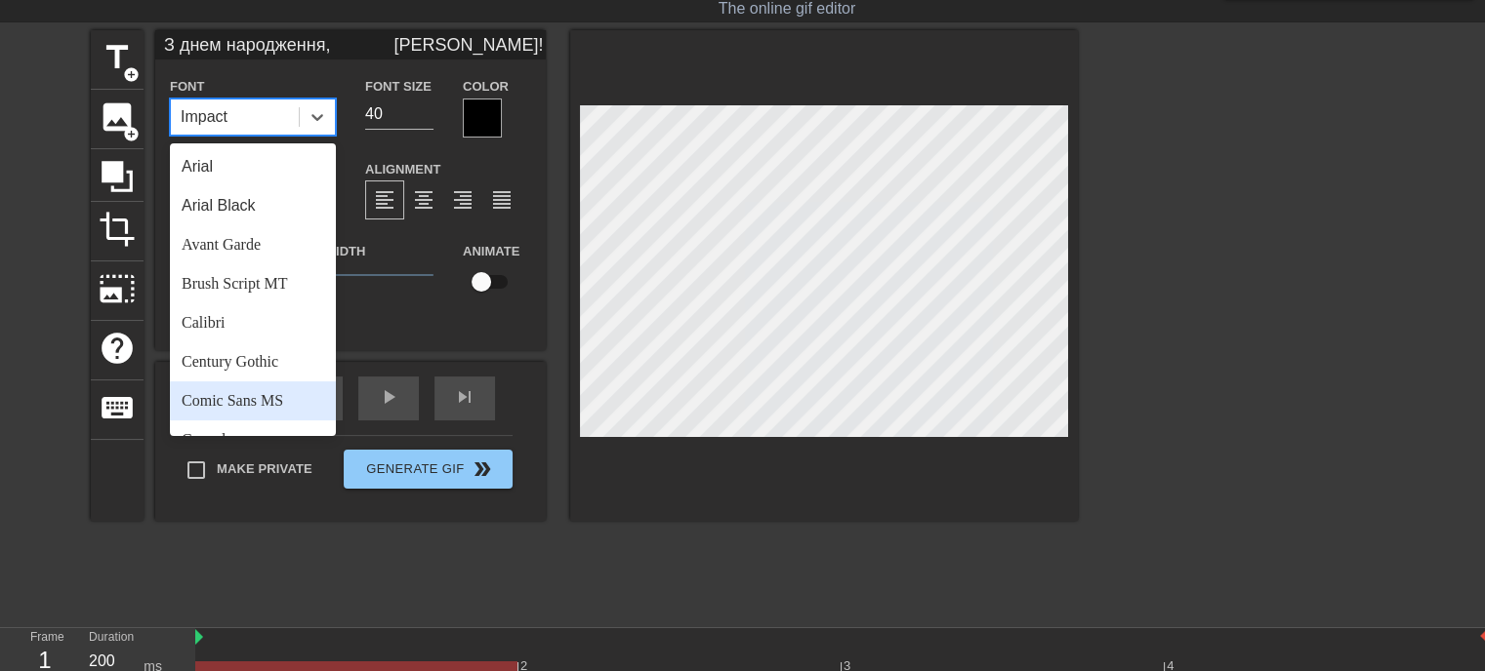
click at [221, 395] on div "Comic Sans MS" at bounding box center [253, 401] width 166 height 39
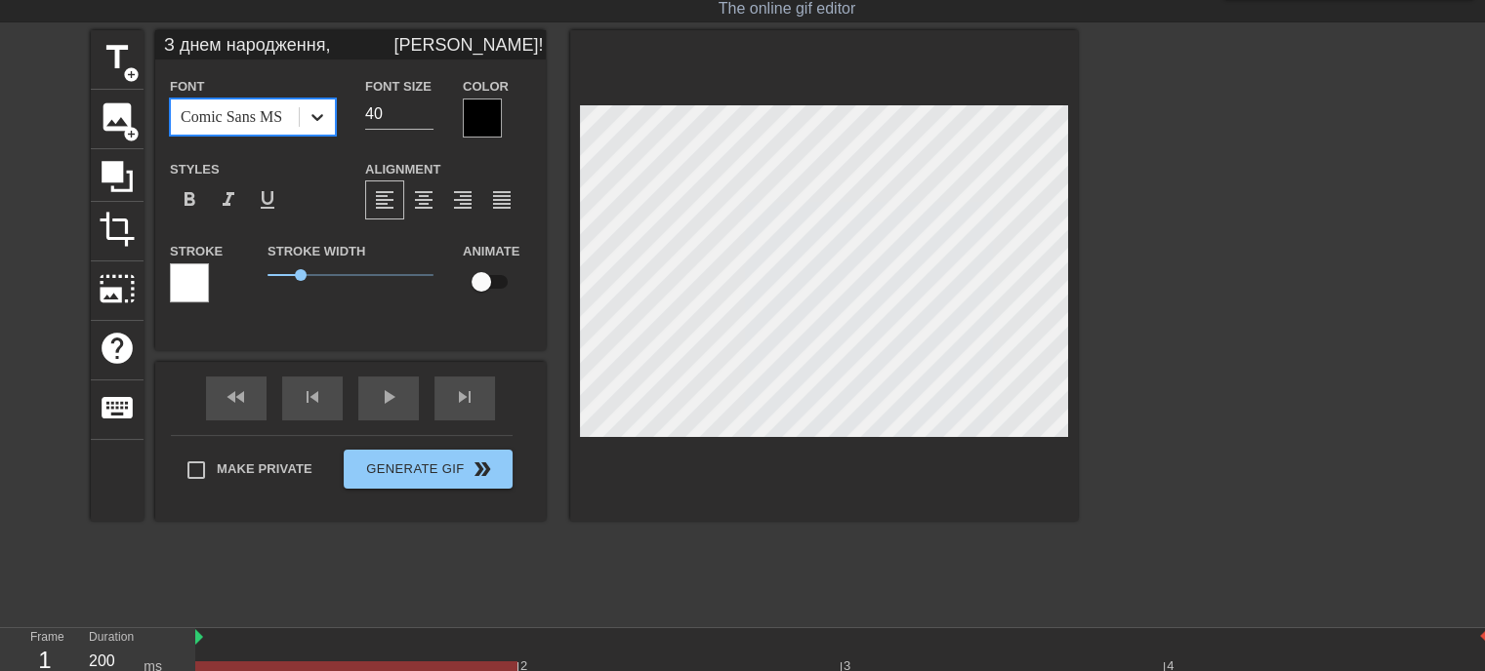
click at [325, 118] on icon at bounding box center [317, 117] width 20 height 20
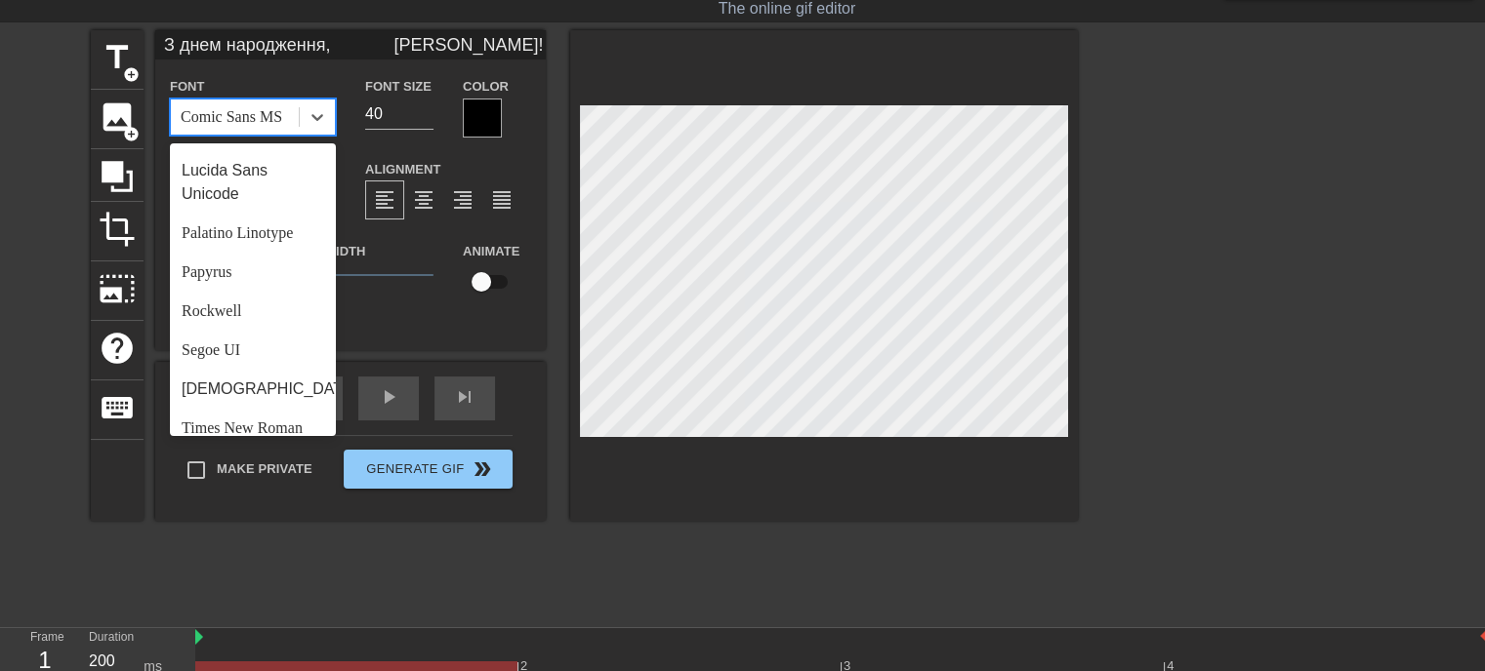
scroll to position [699, 0]
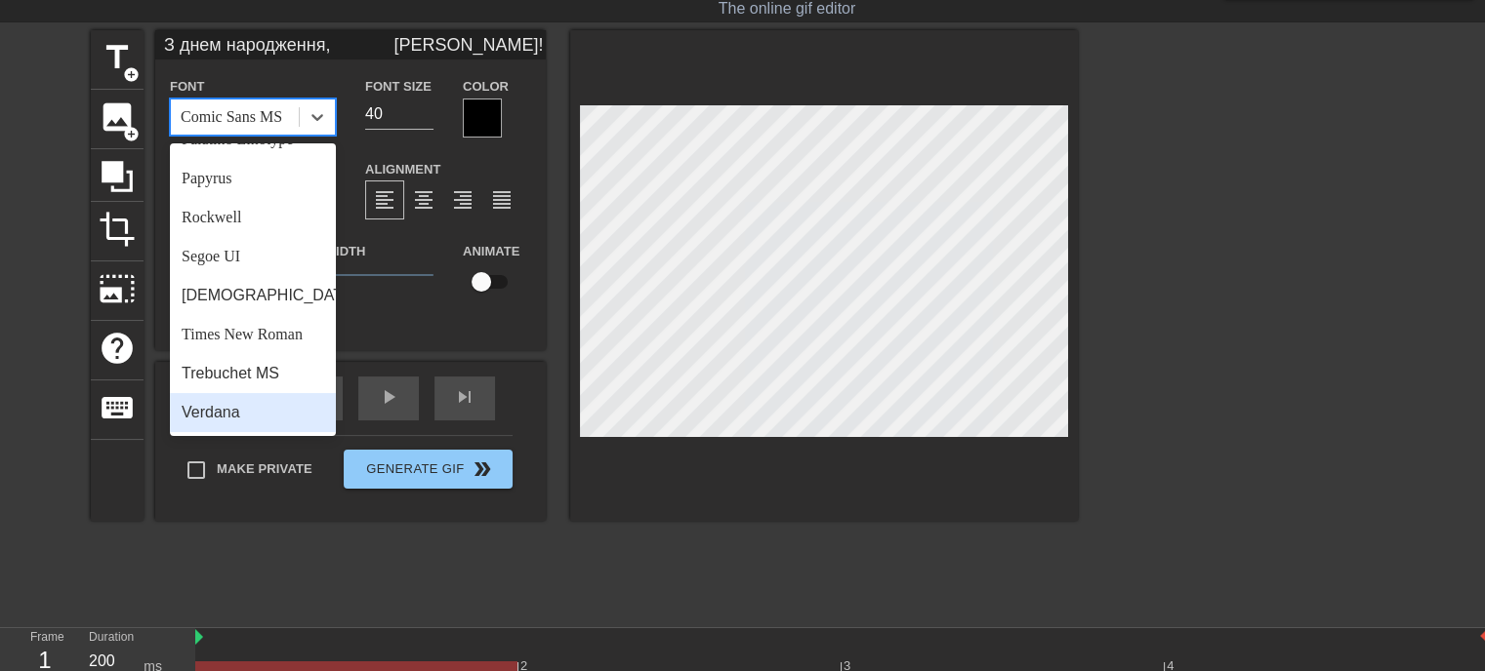
click at [224, 413] on div "Verdana" at bounding box center [253, 412] width 166 height 39
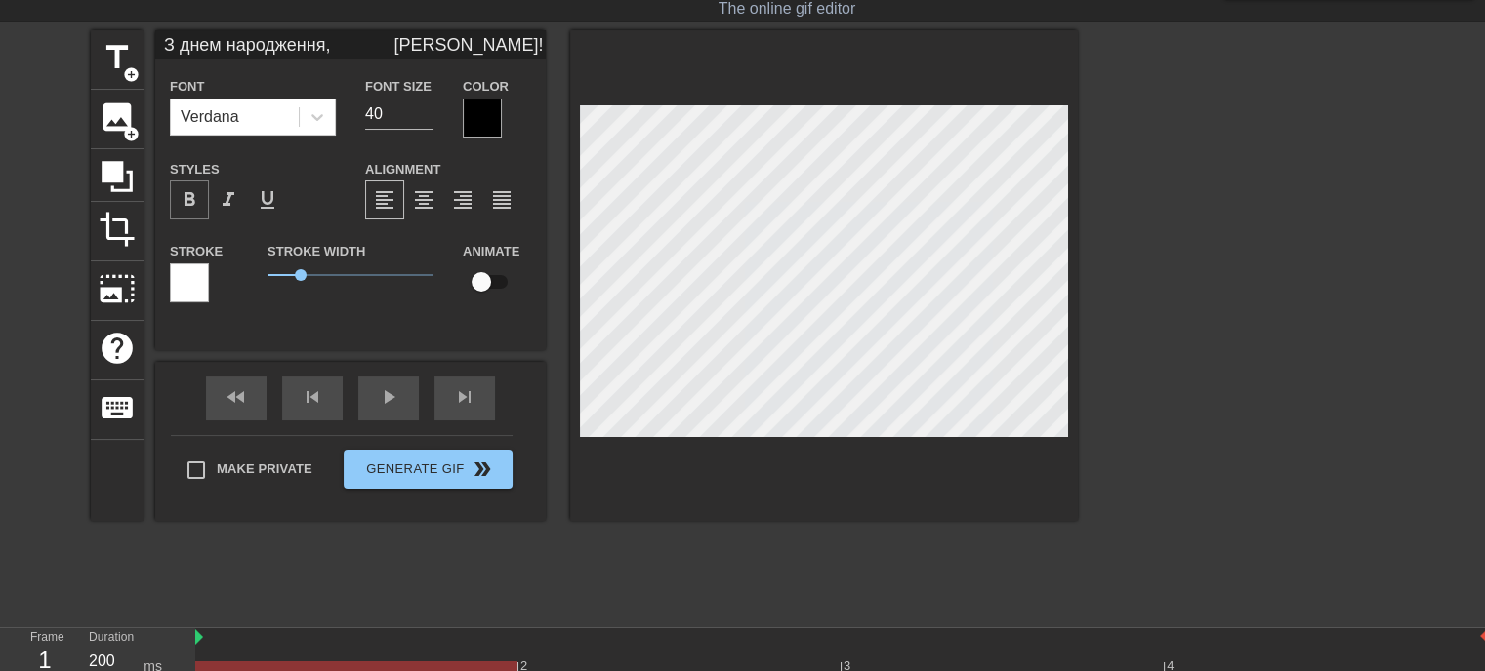
click at [193, 193] on span "format_bold" at bounding box center [189, 199] width 23 height 23
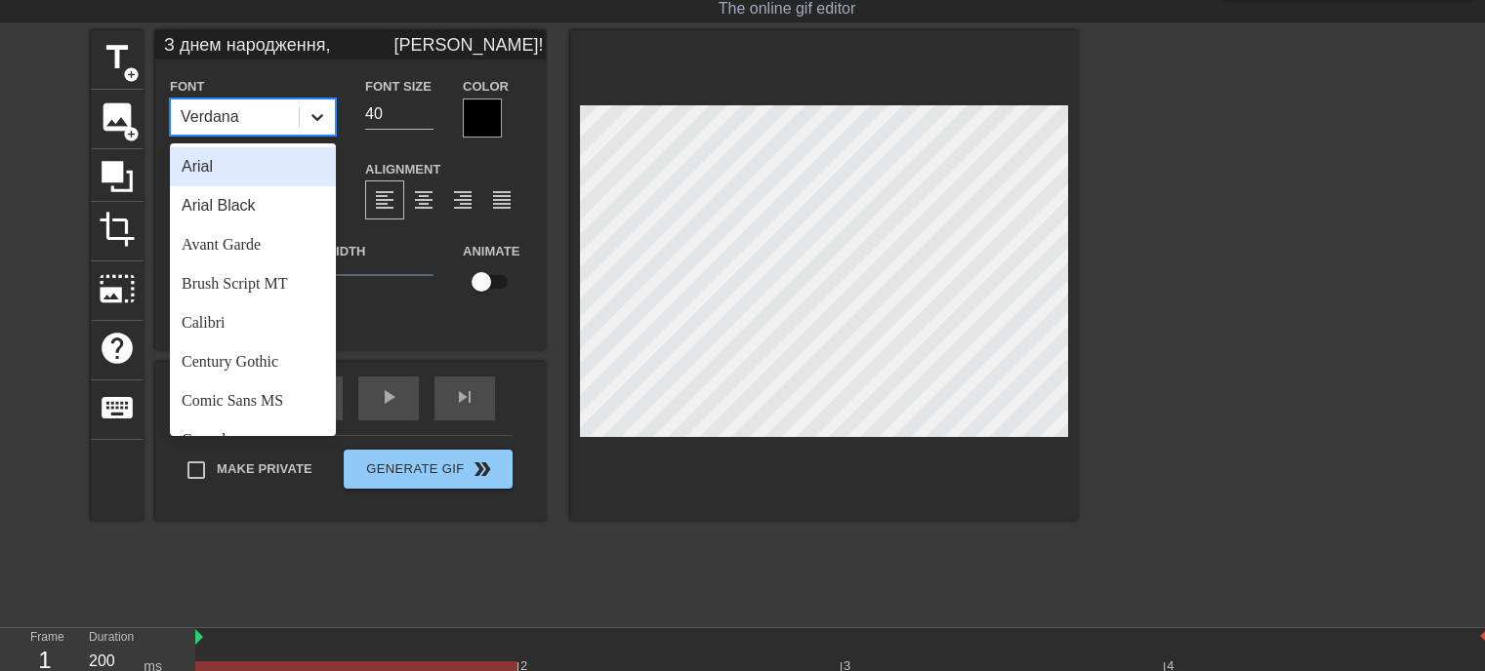
click at [326, 115] on div at bounding box center [317, 117] width 35 height 35
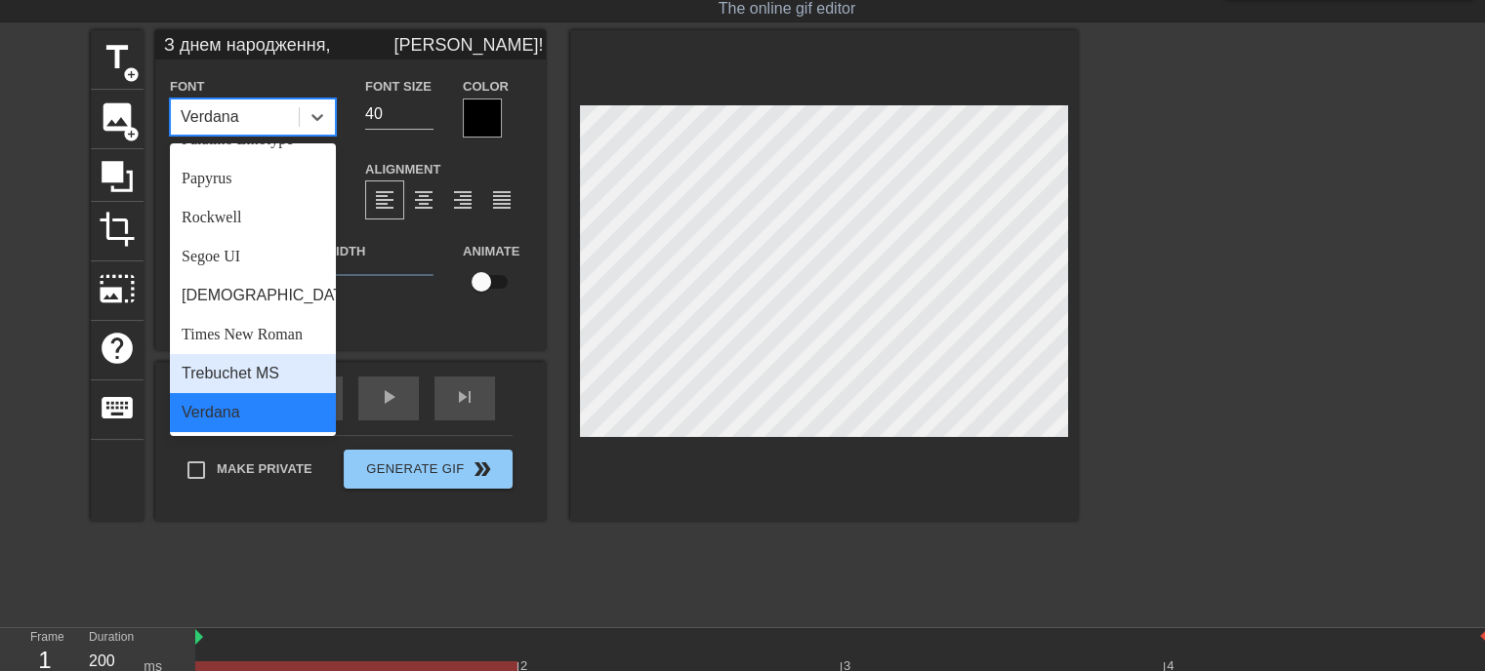
click at [241, 371] on div "Trebuchet MS" at bounding box center [253, 373] width 166 height 39
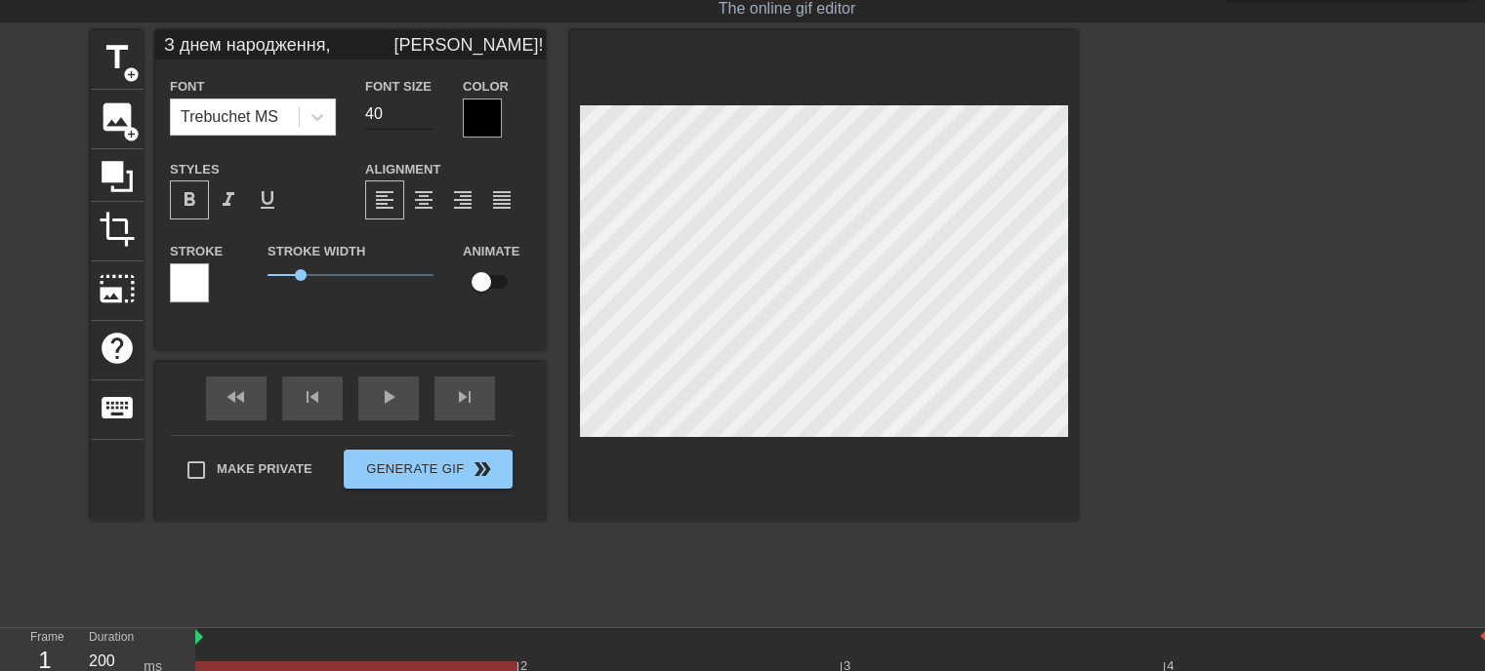
type input "З днем народження, [PERSON_NAME]!"
type input "41"
click at [426, 108] on input "41" at bounding box center [399, 114] width 68 height 31
type input "З днем народження, [PERSON_NAME]!"
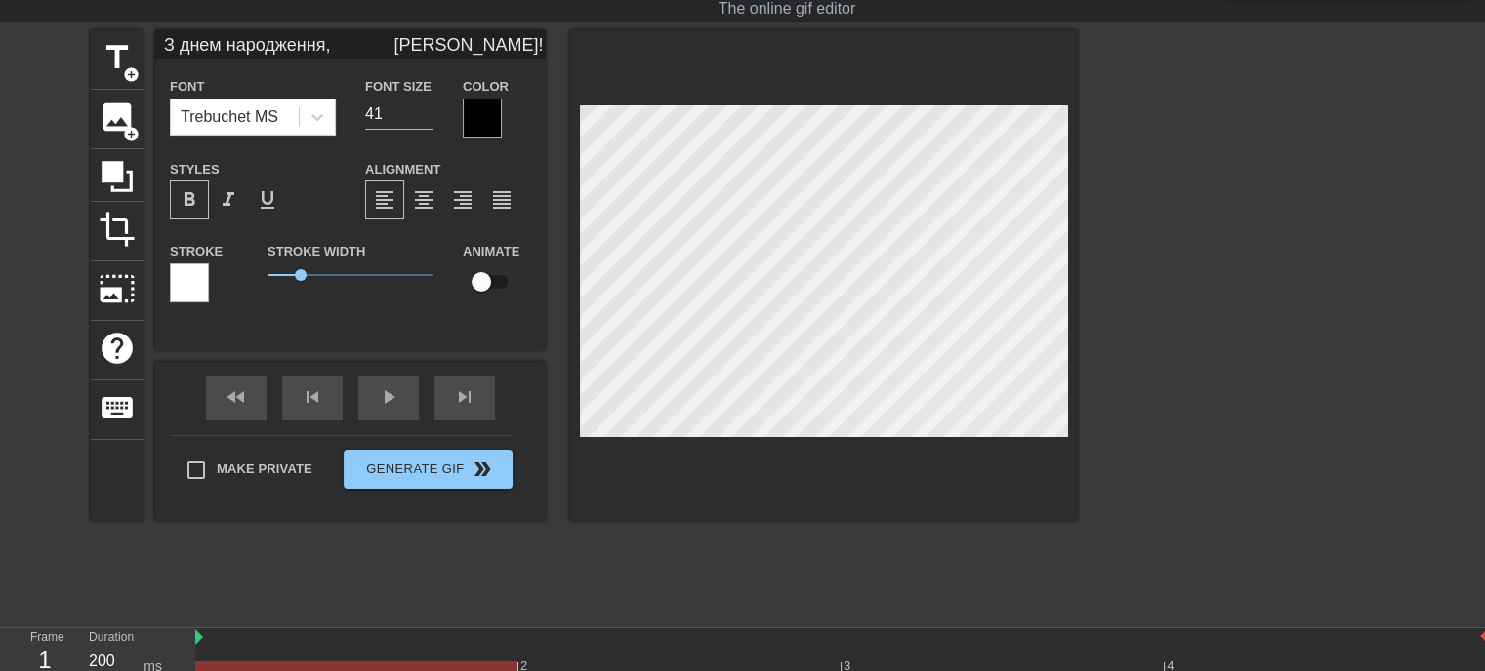
type textarea "З днем народження, [PERSON_NAME]!"
type input "З днем народження, [PERSON_NAME]!"
type textarea "З днем народження, [PERSON_NAME]!"
type input "З днем народження, [PERSON_NAME]!"
type textarea "З днем народження, [PERSON_NAME]!"
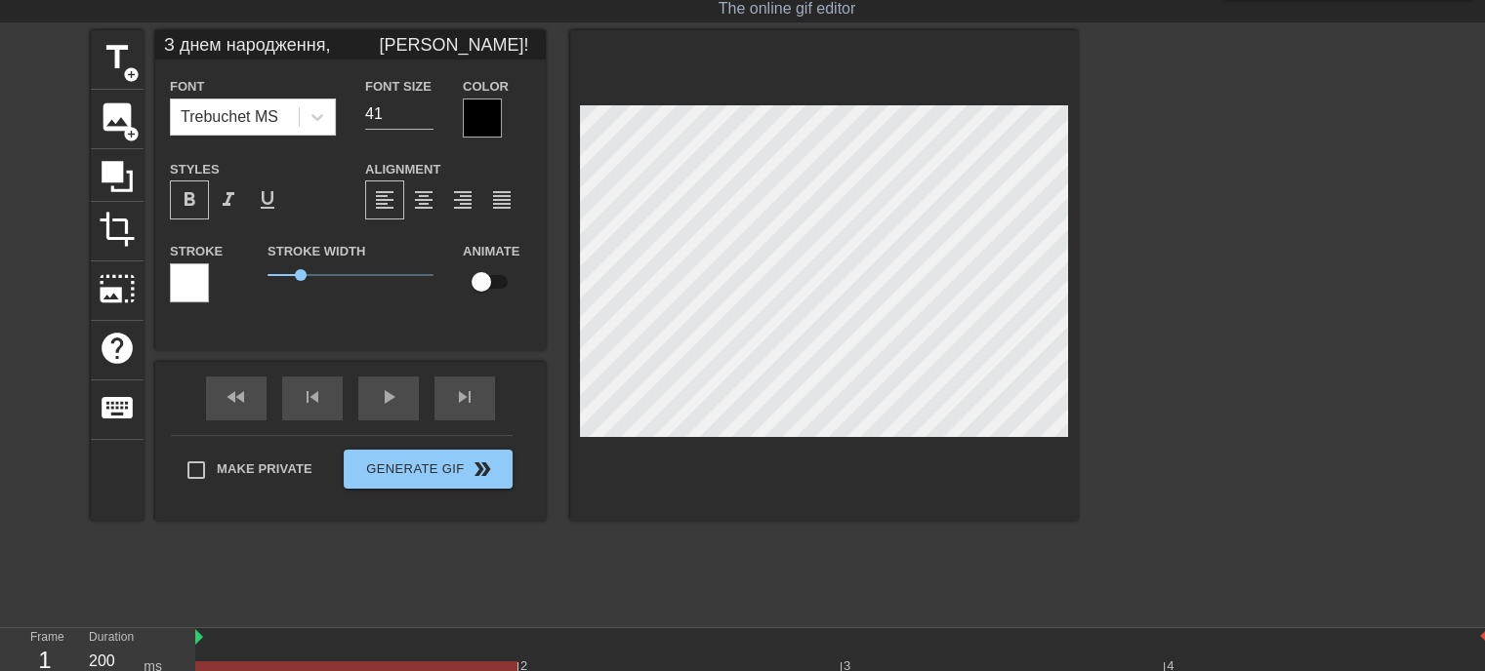
type input "З днем народження, [PERSON_NAME]!"
type textarea "З днем народження, [PERSON_NAME]!"
type input "З днем народження, [PERSON_NAME]!"
type input "42"
click at [425, 108] on input "42" at bounding box center [399, 114] width 68 height 31
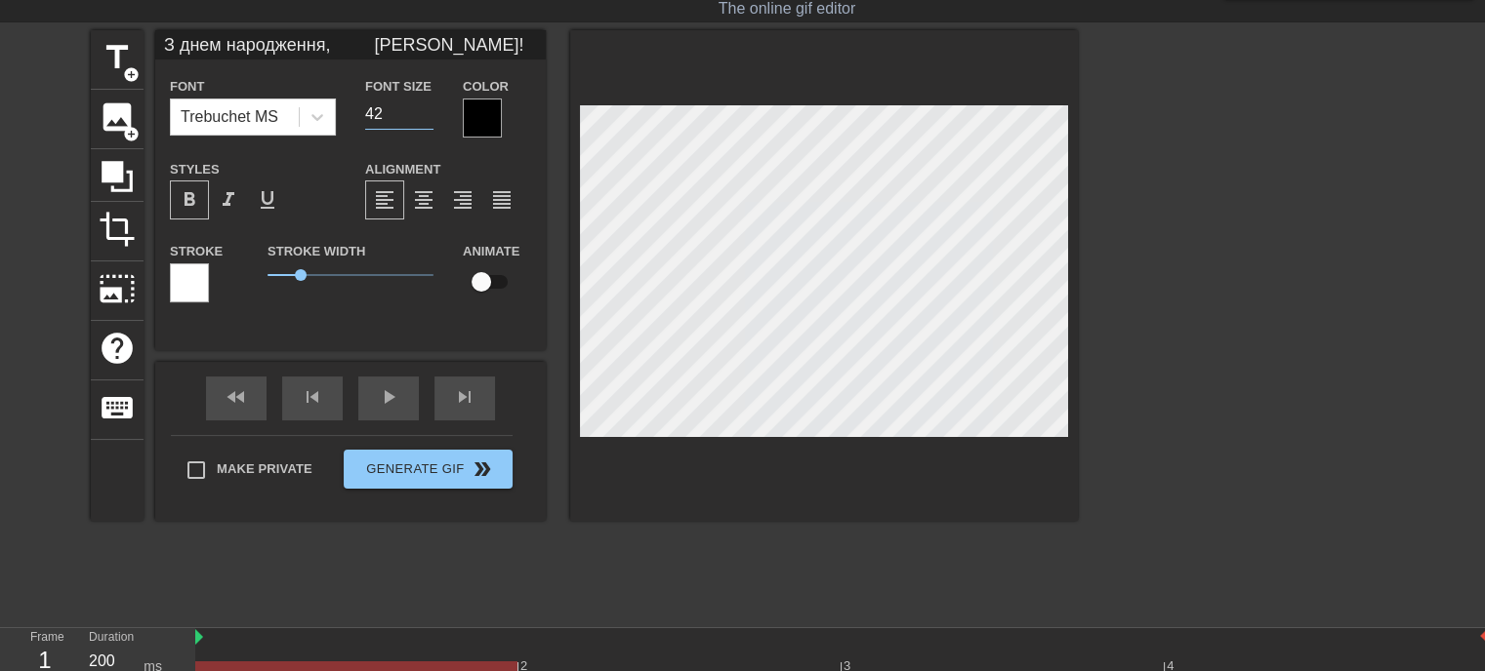
type input "З днем народження, [PERSON_NAME]!"
type input "43"
click at [425, 108] on input "43" at bounding box center [399, 114] width 68 height 31
click at [479, 108] on div at bounding box center [482, 118] width 39 height 39
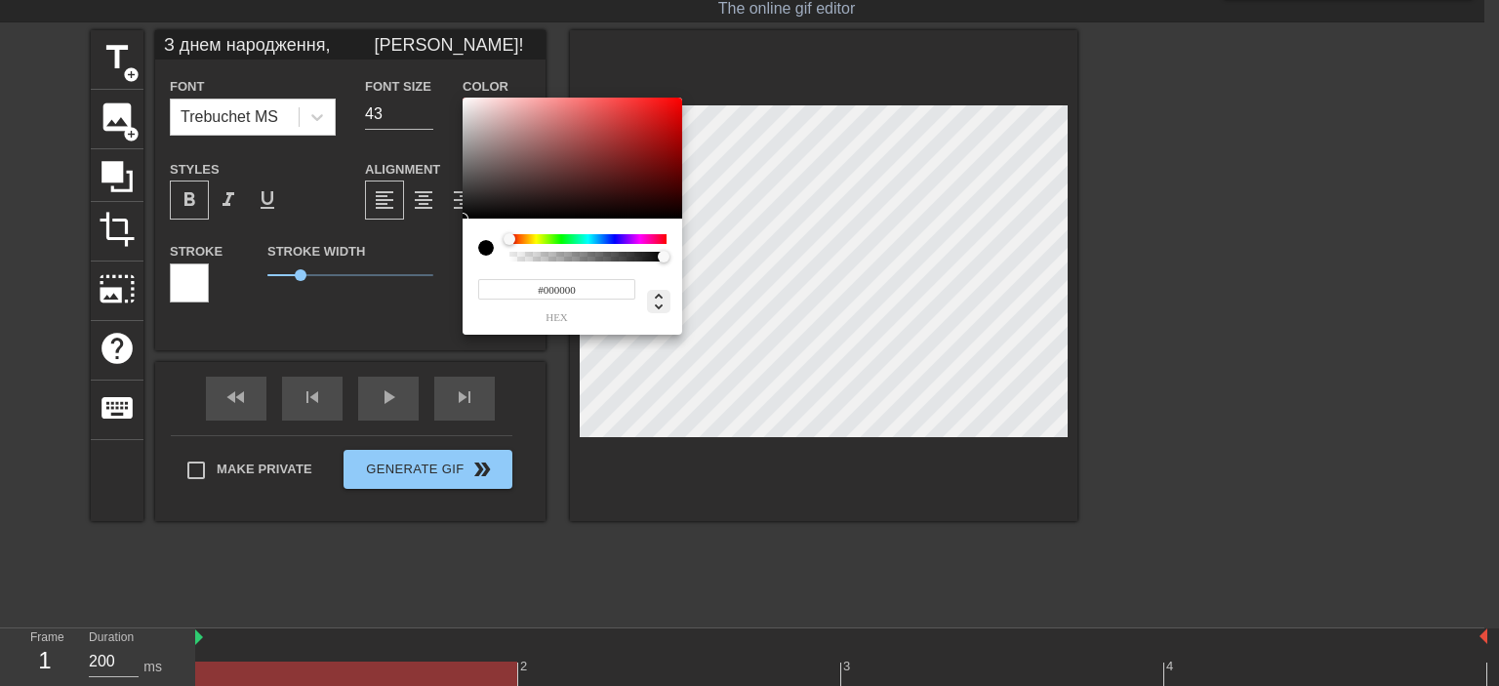
click at [656, 303] on icon at bounding box center [658, 301] width 23 height 23
type input "0"
drag, startPoint x: 588, startPoint y: 288, endPoint x: 553, endPoint y: 288, distance: 34.2
click at [553, 288] on div "0 r 0 g 0 b 1 a" at bounding box center [553, 300] width 163 height 46
type input "З днем народження, [PERSON_NAME]!"
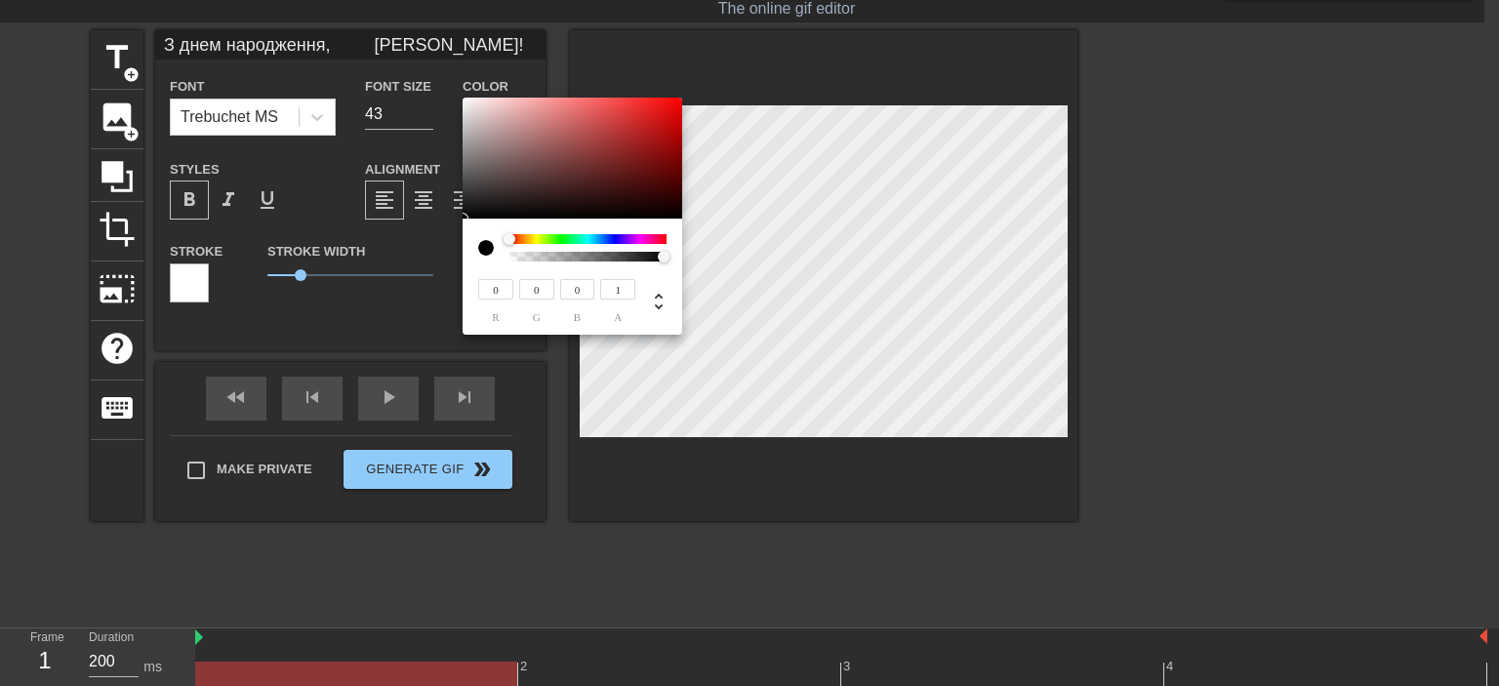
type input "6"
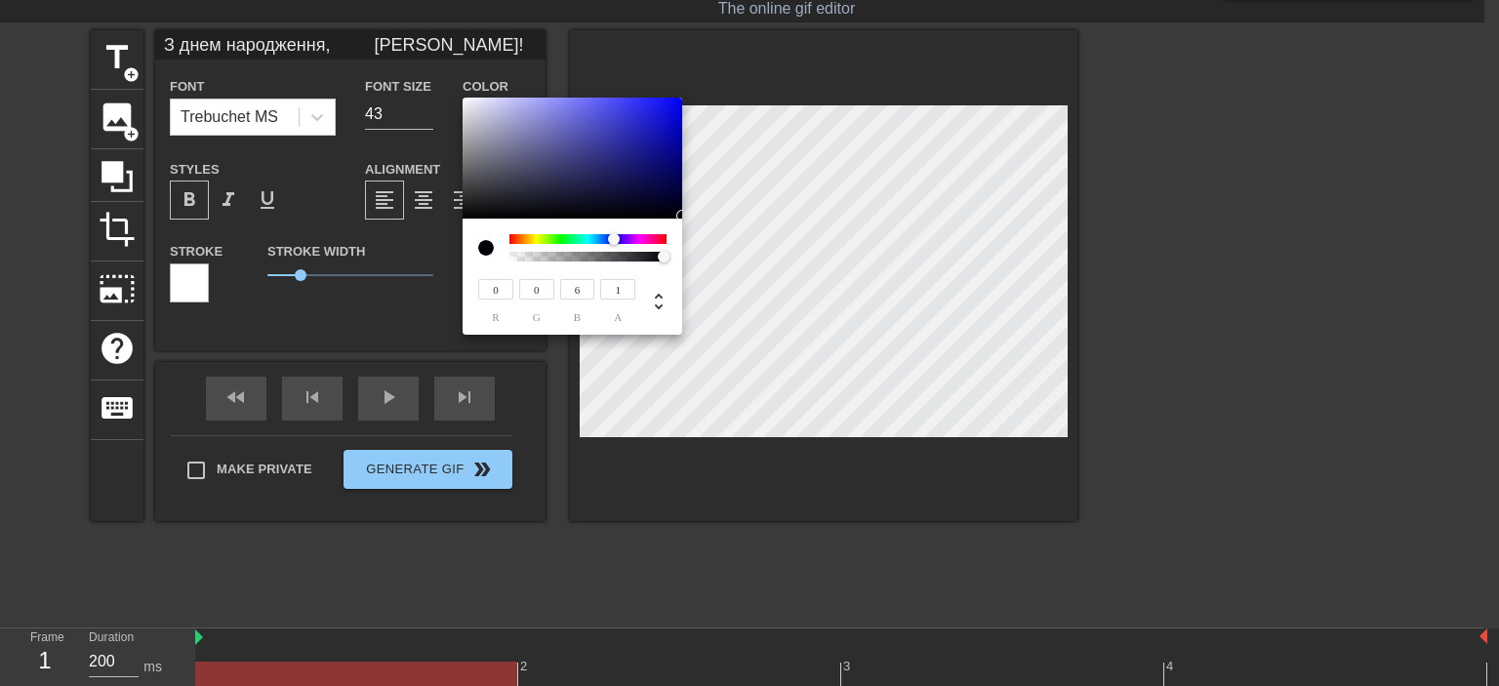
type input "З днем народження, [PERSON_NAME]!"
type input "60"
type input "З днем народження, [PERSON_NAME]!"
type input "600"
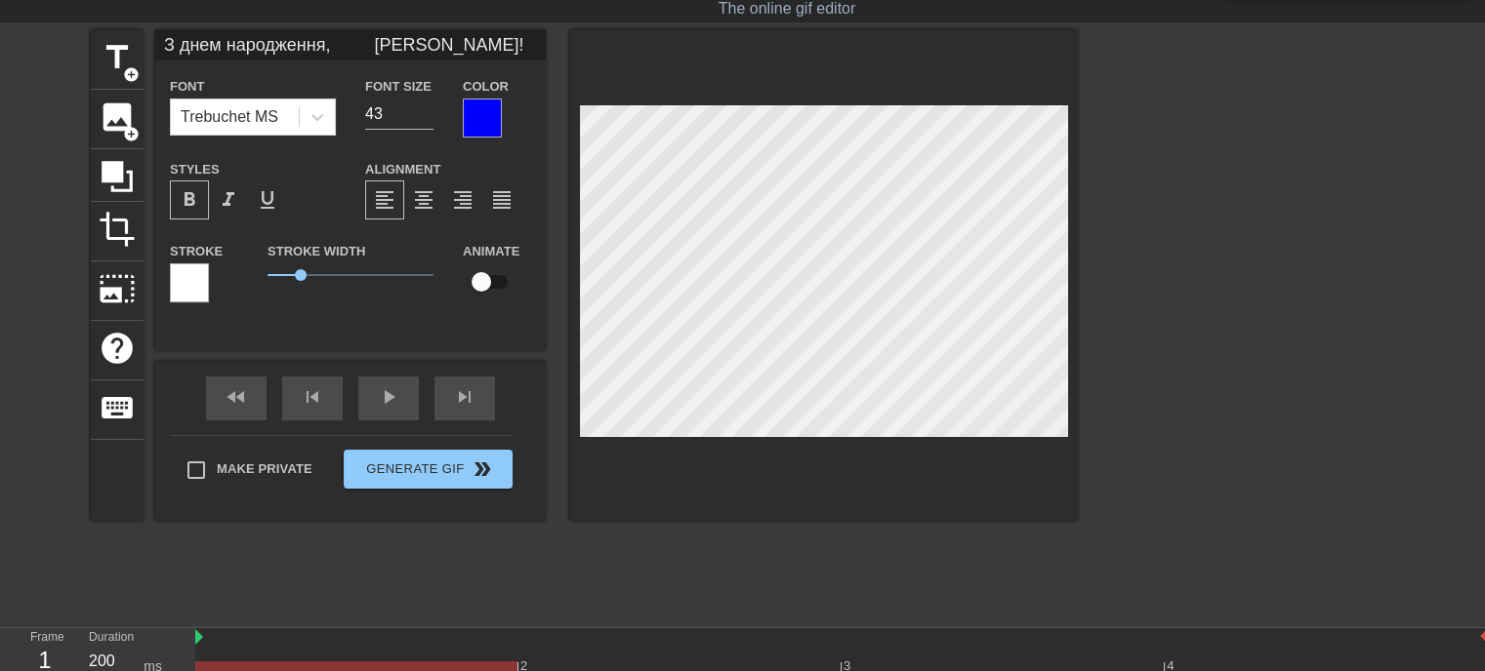
click at [474, 118] on div at bounding box center [482, 118] width 39 height 39
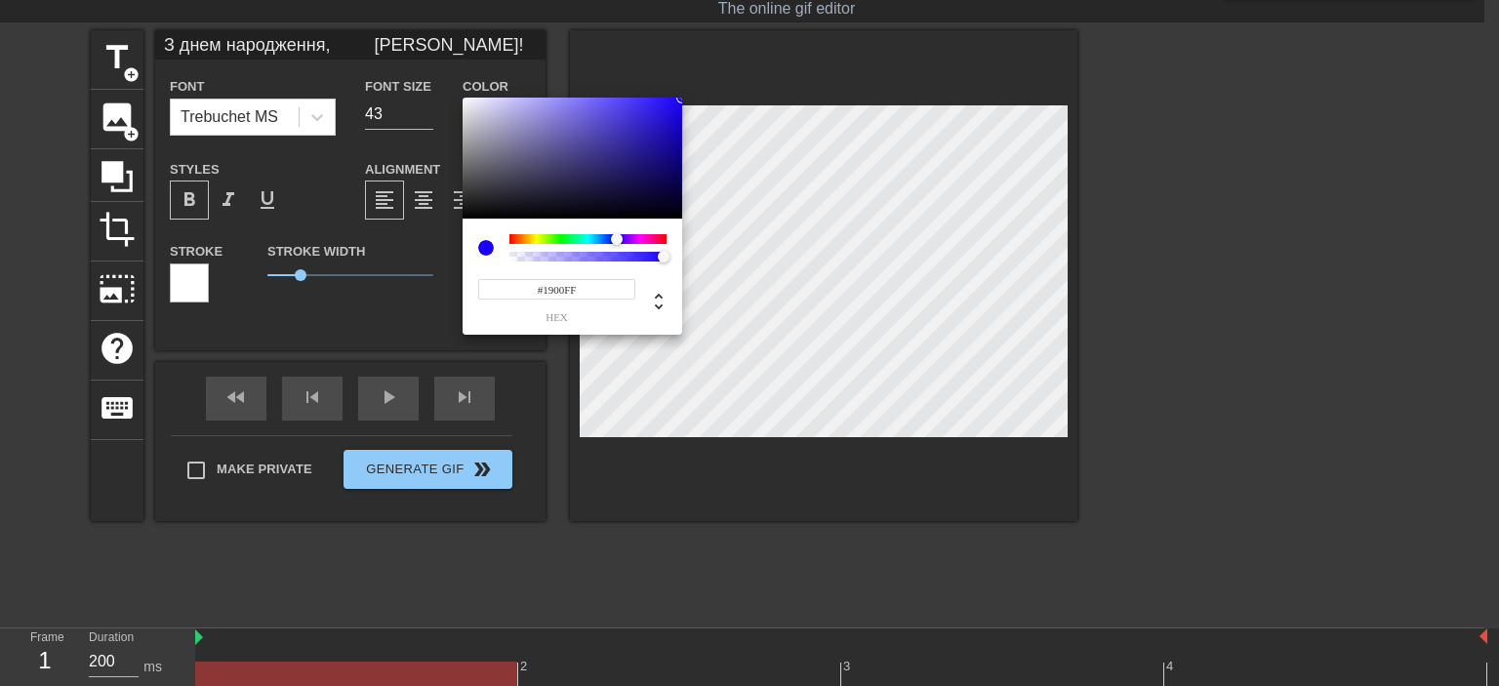
type input "З днем народження, [PERSON_NAME]!"
type input "#1900FF"
type input "З днем народження, [PERSON_NAME]!"
type input "#1000FF"
type input "З днем народження, [PERSON_NAME]!"
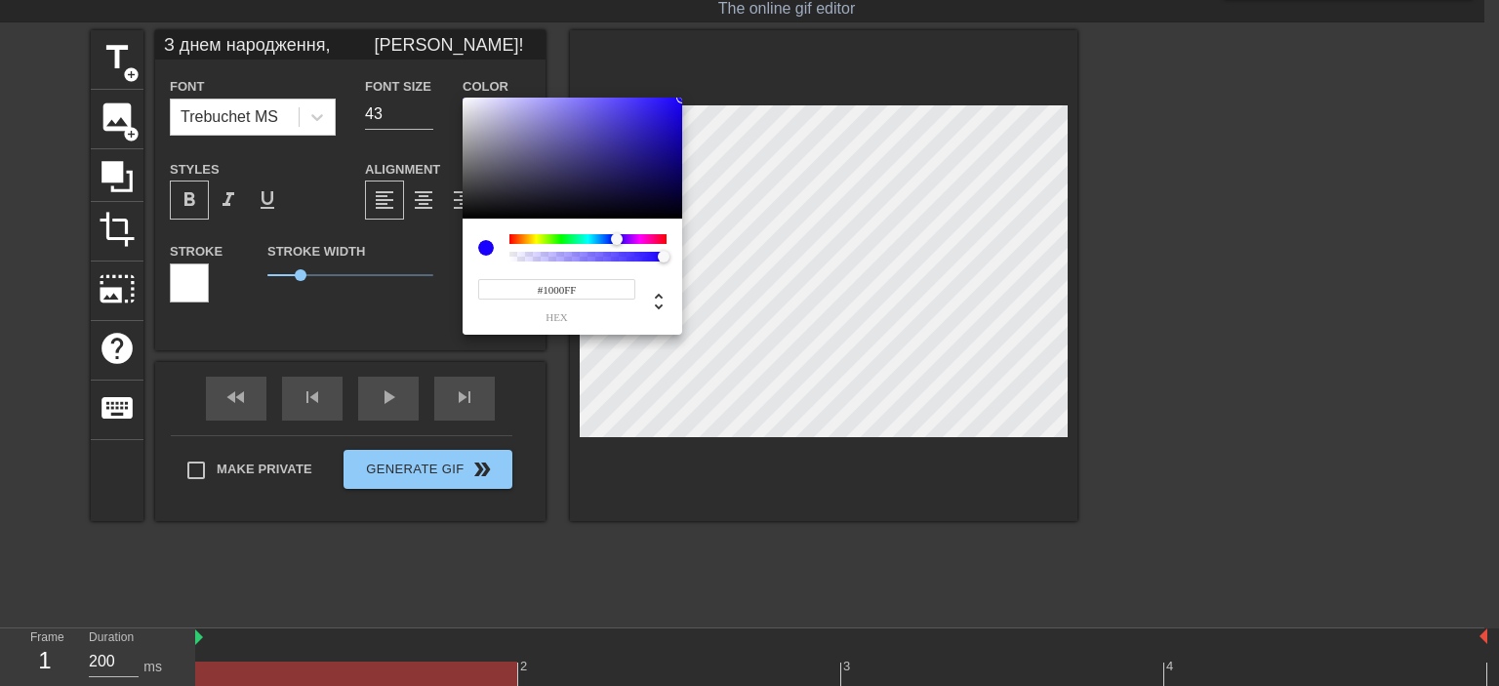
type input "#0600FF"
type input "З днем народження, [PERSON_NAME]!"
type input "#0003FF"
type input "З днем народження, [PERSON_NAME]!"
type input "#000DFF"
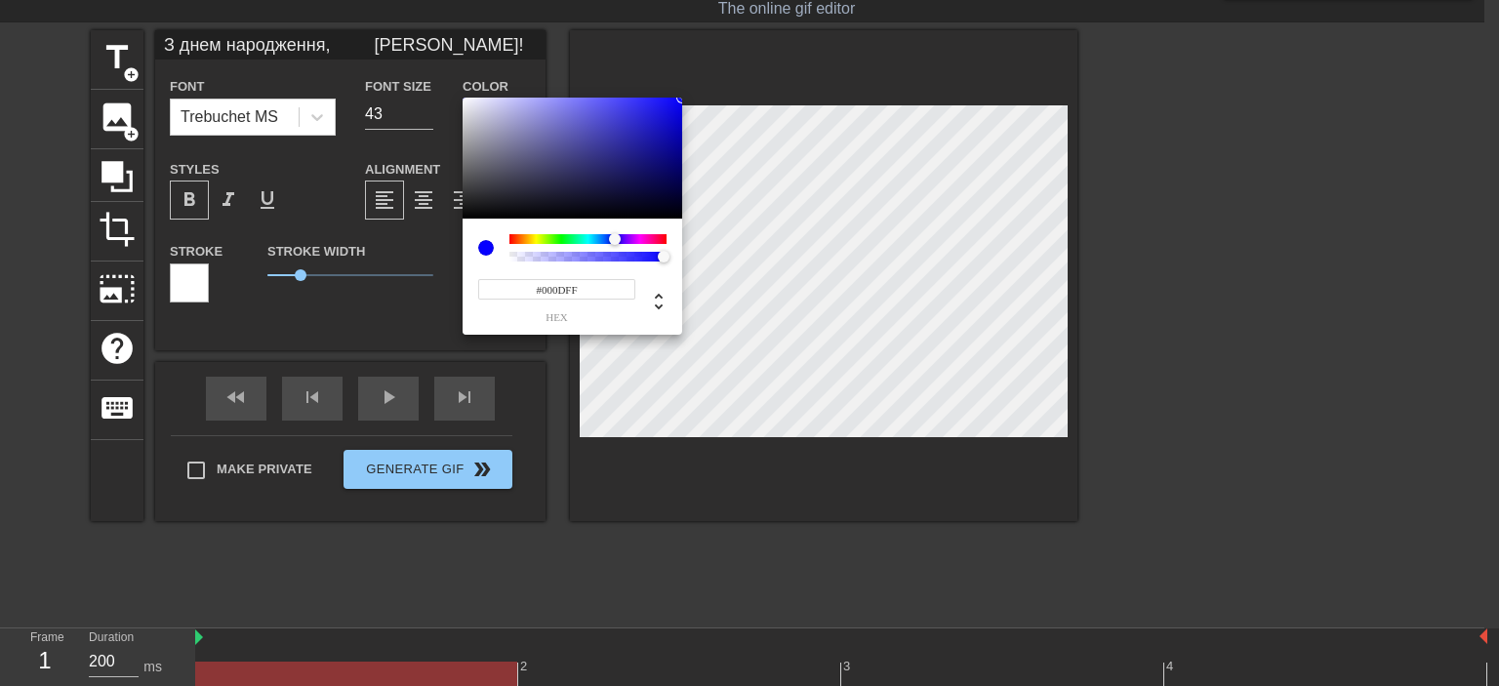
type input "З днем народження, [PERSON_NAME]!"
type input "#0016FF"
type input "З днем народження, [PERSON_NAME]!"
type input "#0020FF"
type input "З днем народження, [PERSON_NAME]!"
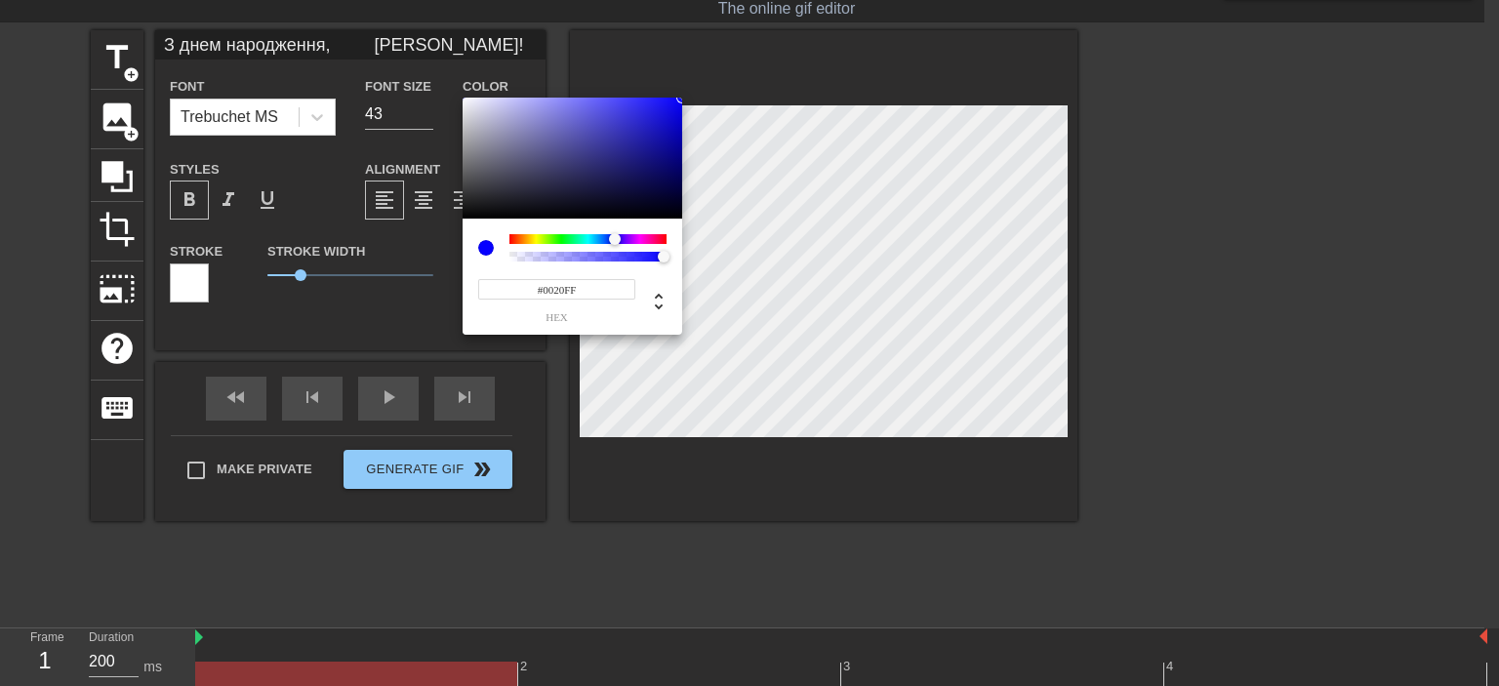
type input "#0029FF"
type input "З днем народження, [PERSON_NAME]!"
type input "#0033FF"
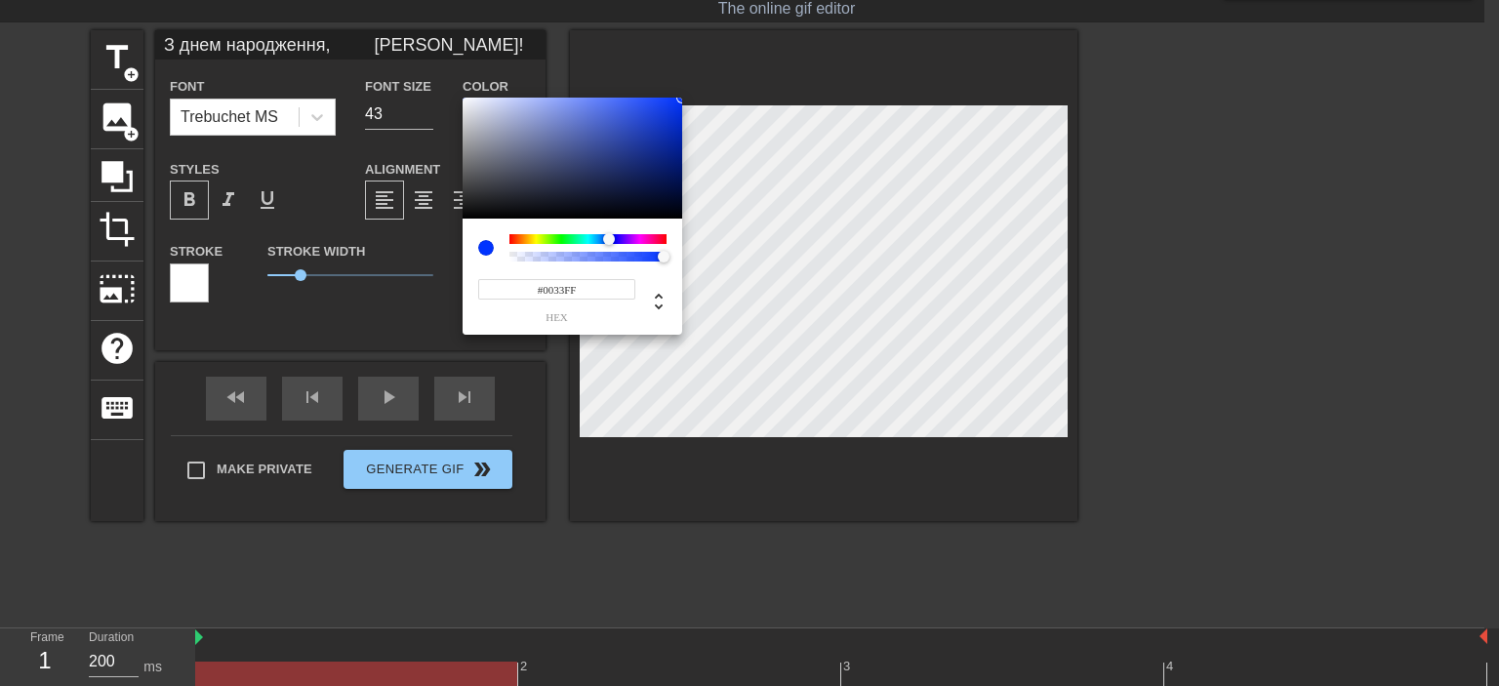
type input "З днем народження, [PERSON_NAME]!"
type input "#003CFF"
type input "З днем народження, [PERSON_NAME]!"
type input "#0046FF"
type input "З днем народження, [PERSON_NAME]!"
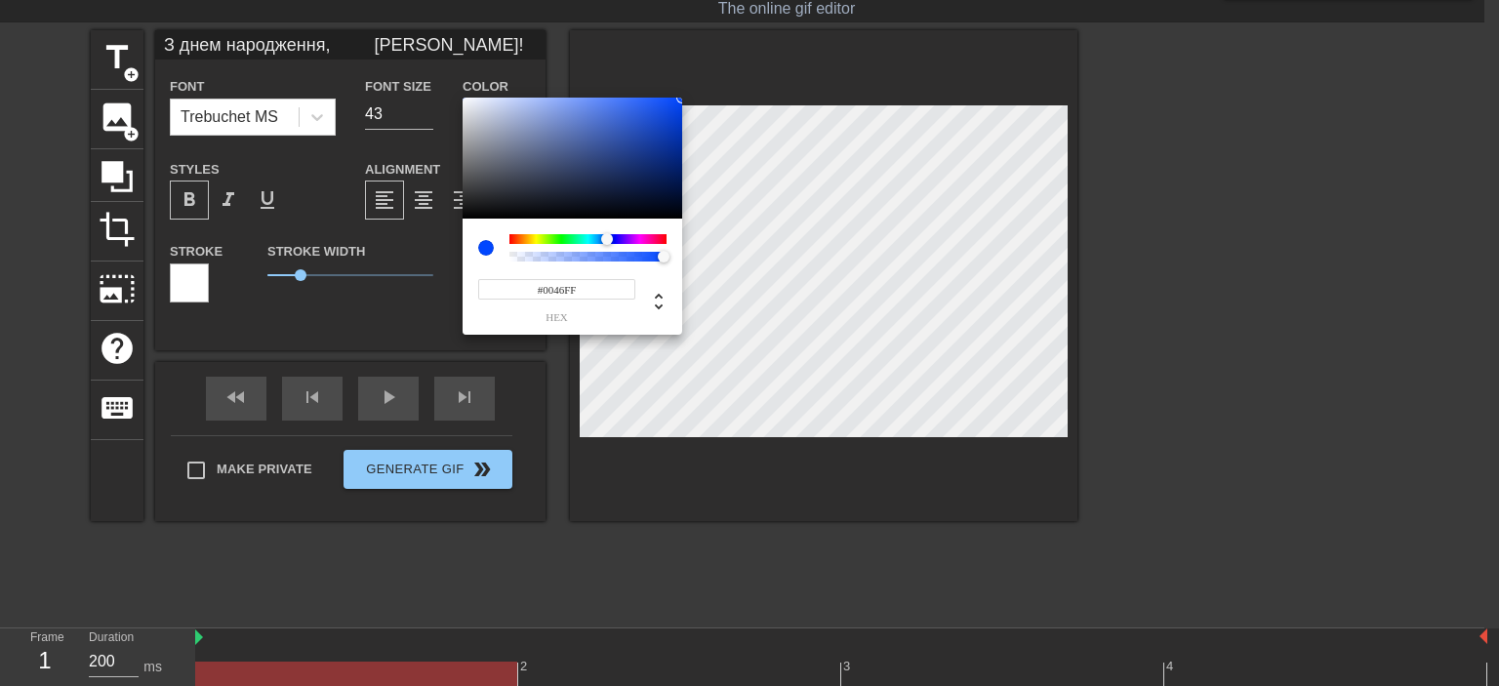
type input "#004FFF"
type input "З днем народження, [PERSON_NAME]!"
type input "#0059FF"
type input "З днем народження, [PERSON_NAME]!"
type input "#0062FF"
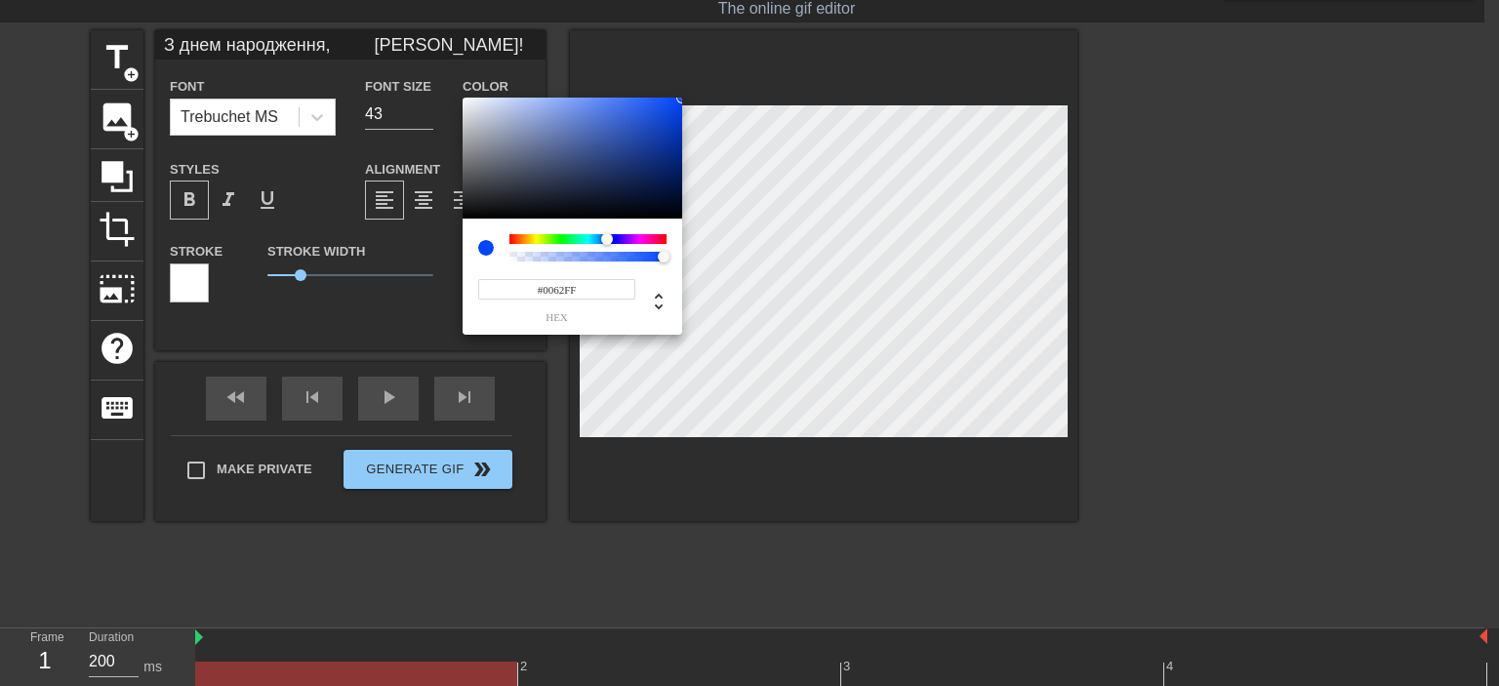
type input "З днем народження, [PERSON_NAME]!"
type input "#006CFF"
type input "З днем народження, [PERSON_NAME]!"
type input "#0075FF"
type input "З днем народження, [PERSON_NAME]!"
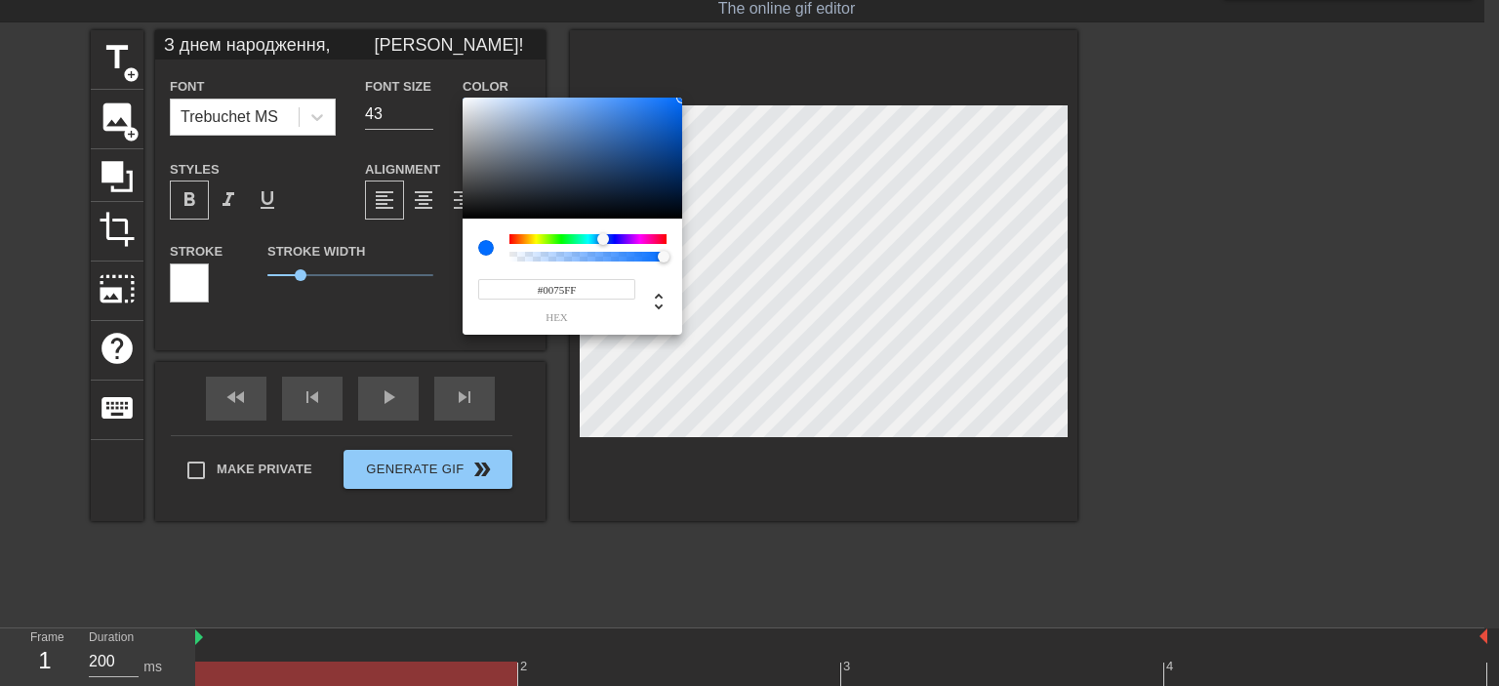
type input "#007FFF"
type input "З днем народження, [PERSON_NAME]!"
type input "#0088FF"
type input "З днем народження, [PERSON_NAME]!"
type input "#0092FF"
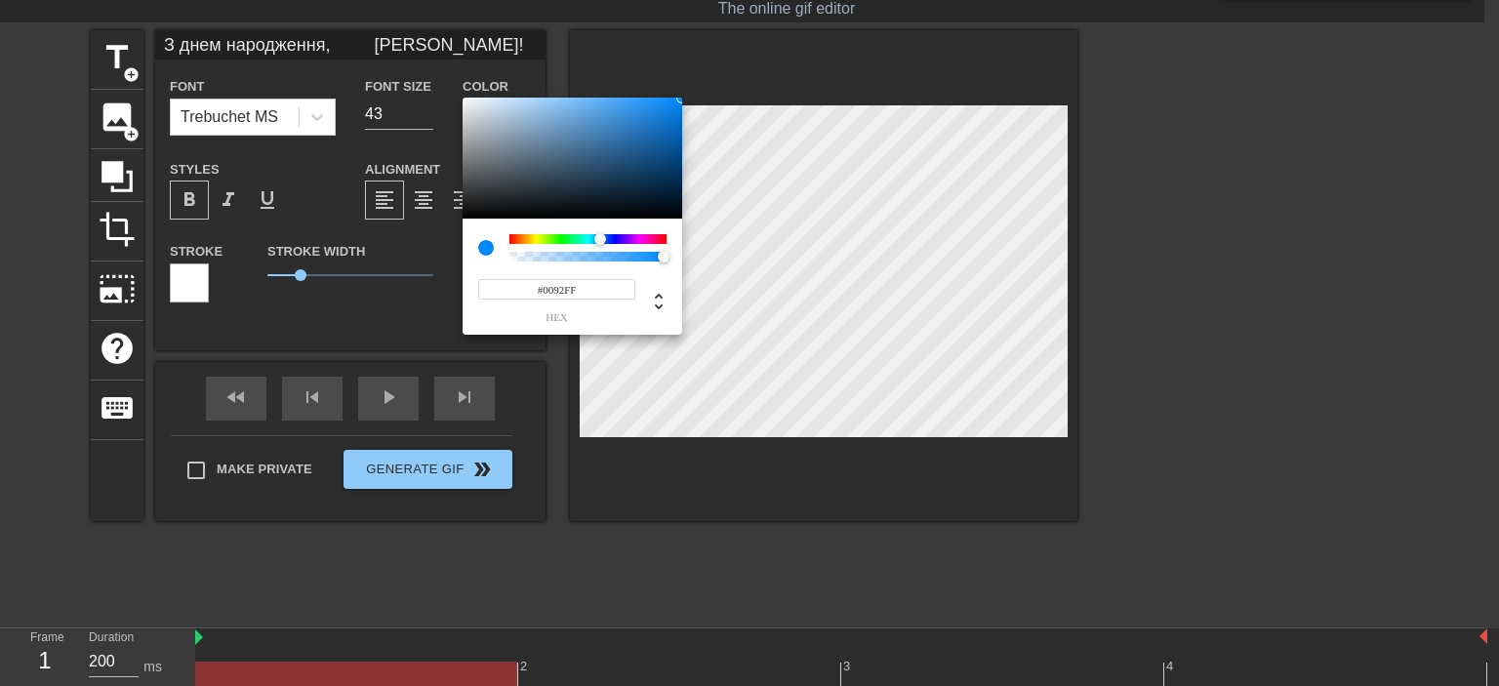
type input "З днем народження, [PERSON_NAME]!"
type input "#009BFF"
type input "З днем народження, [PERSON_NAME]!"
type input "#00A5FF"
type input "З днем народження, [PERSON_NAME]!"
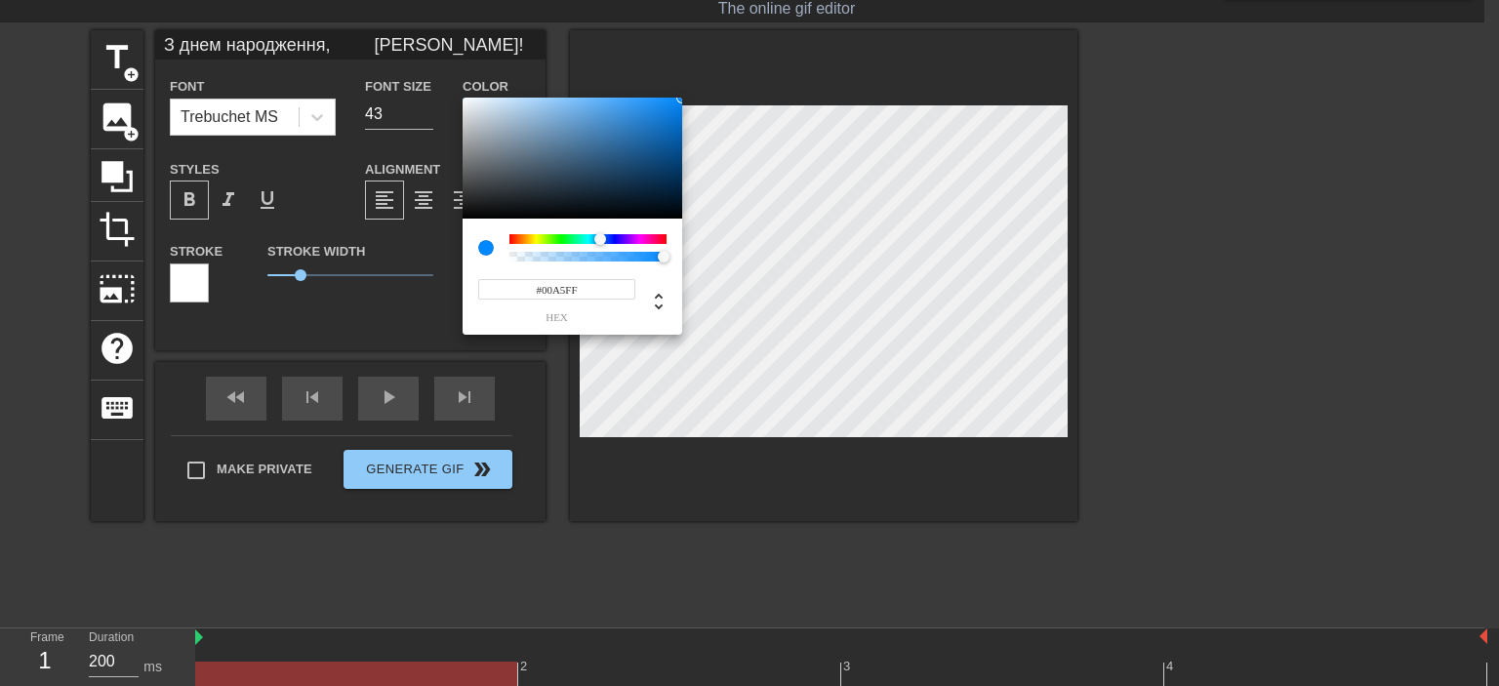
type input "#00AEFF"
type input "З днем народження, [PERSON_NAME]!"
type input "#00B8FF"
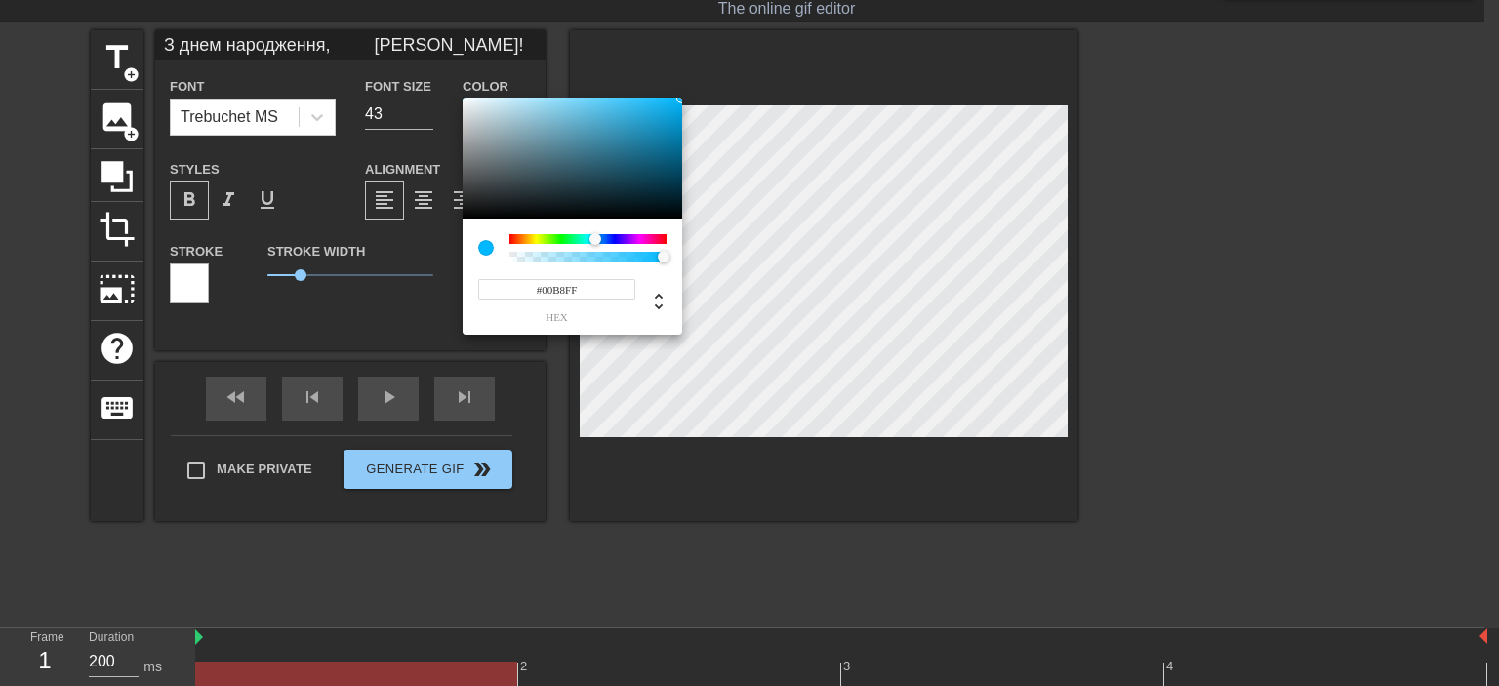
type input "З днем народження, [PERSON_NAME]!"
type input "#00C1FF"
type input "З днем народження, [PERSON_NAME]!"
type input "#00CBFF"
drag, startPoint x: 617, startPoint y: 239, endPoint x: 593, endPoint y: 237, distance: 23.5
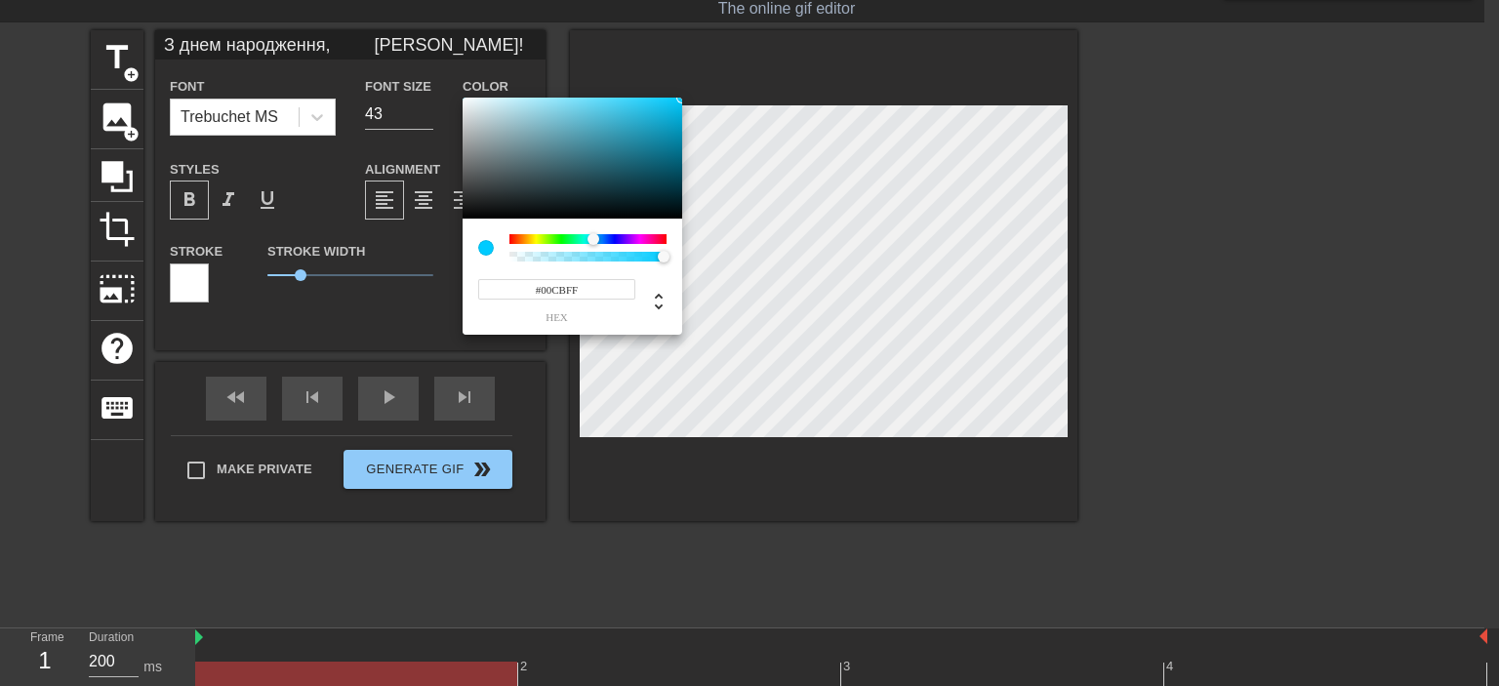
click at [593, 237] on div at bounding box center [594, 239] width 12 height 12
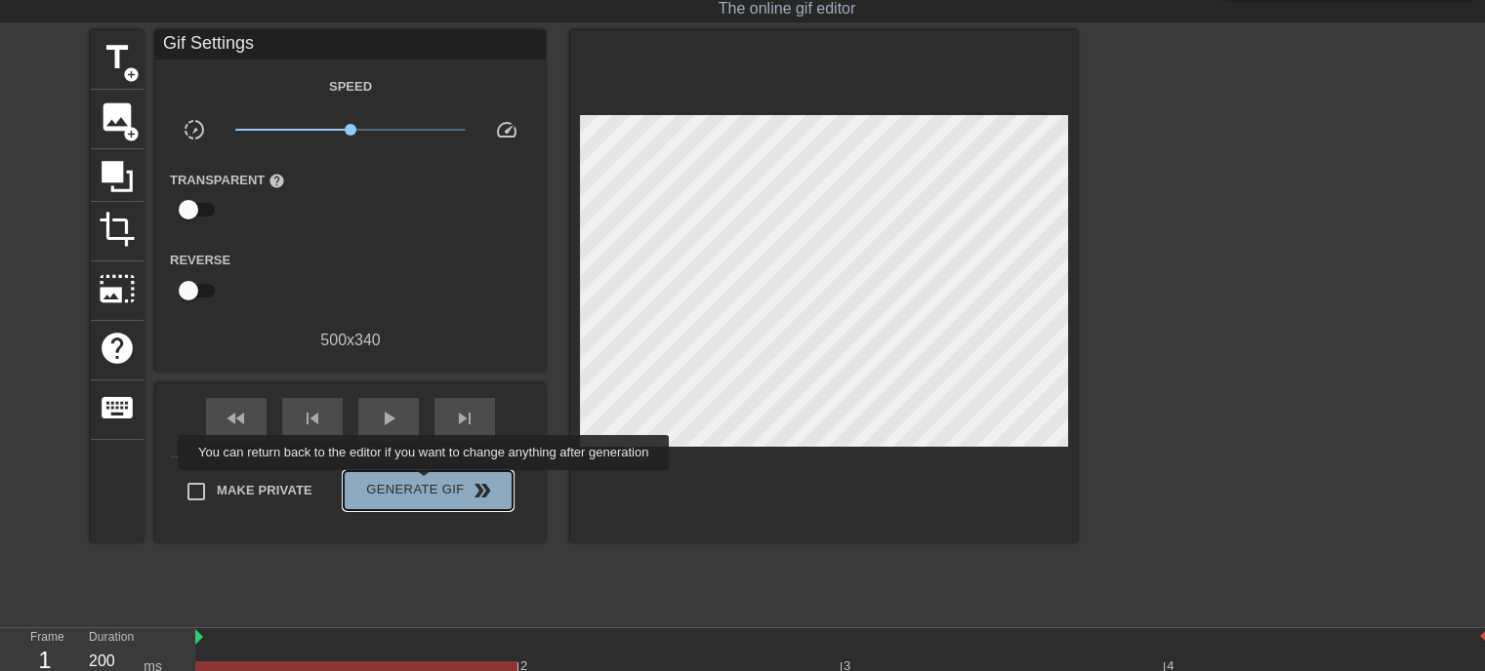
click at [426, 484] on span "Generate Gif double_arrow" at bounding box center [427, 490] width 153 height 23
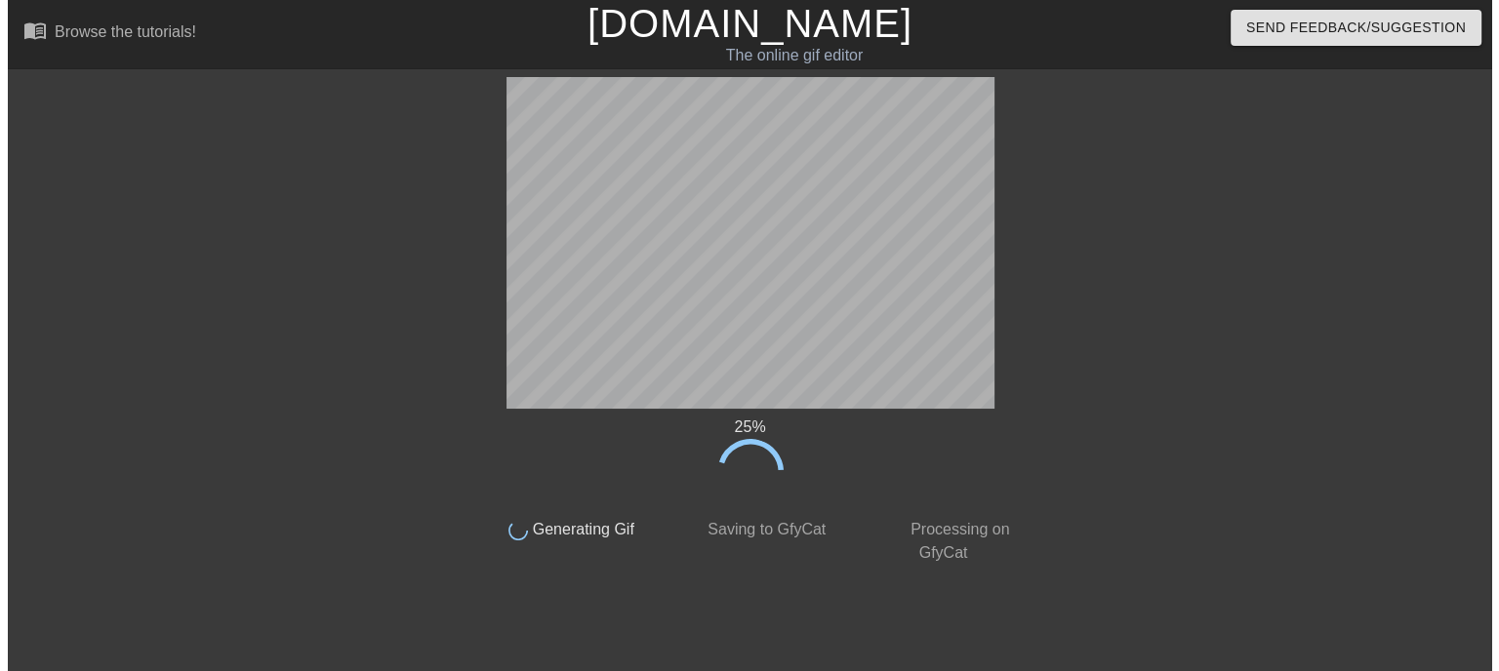
scroll to position [0, 0]
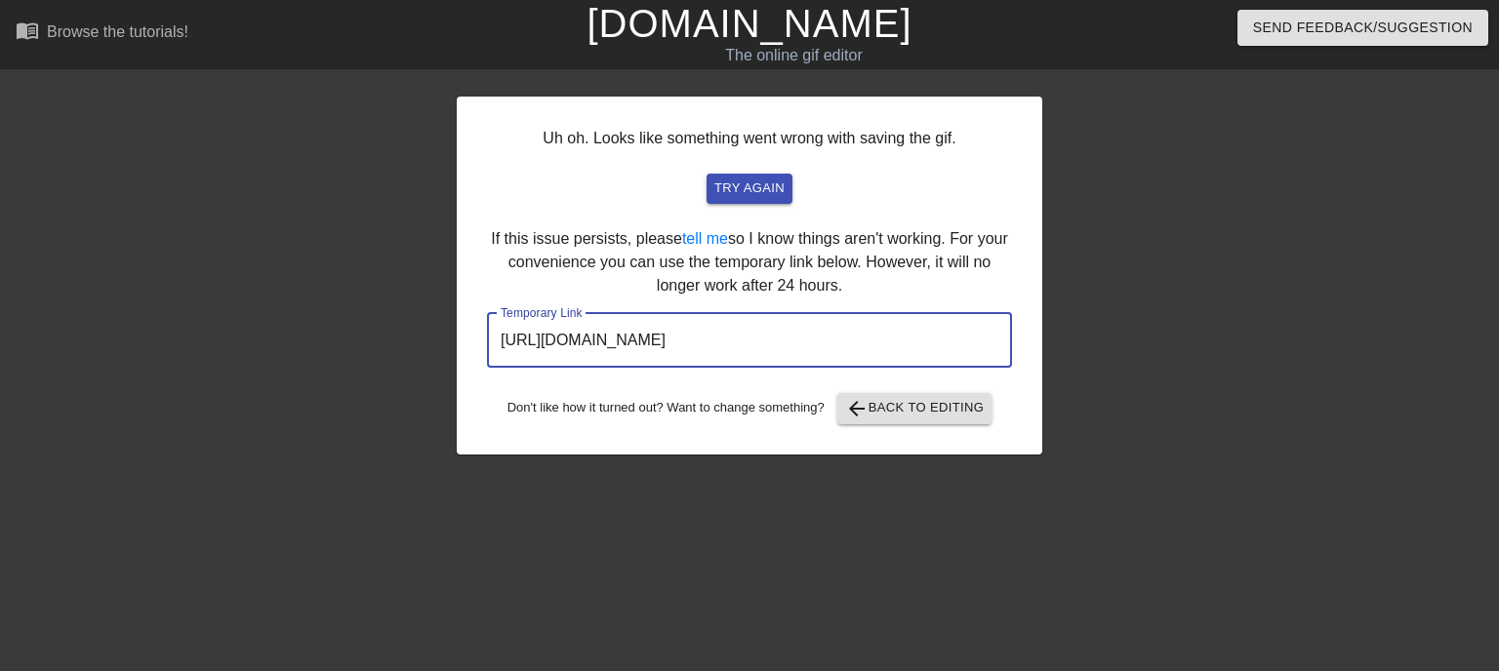
drag, startPoint x: 913, startPoint y: 340, endPoint x: 475, endPoint y: 378, distance: 438.9
click at [475, 378] on div "Uh oh. Looks like something went wrong with saving the gif. try again If this i…" at bounding box center [750, 276] width 586 height 358
